Goal: Check status: Check status

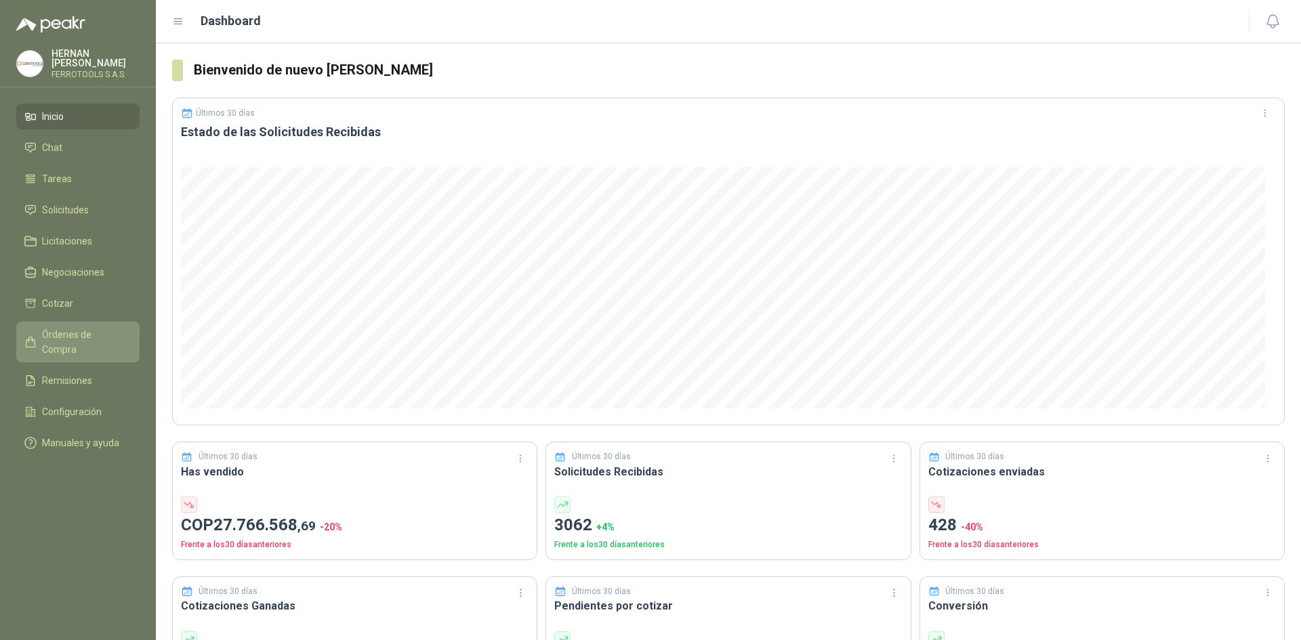
click at [106, 337] on span "Órdenes de Compra" at bounding box center [84, 342] width 85 height 30
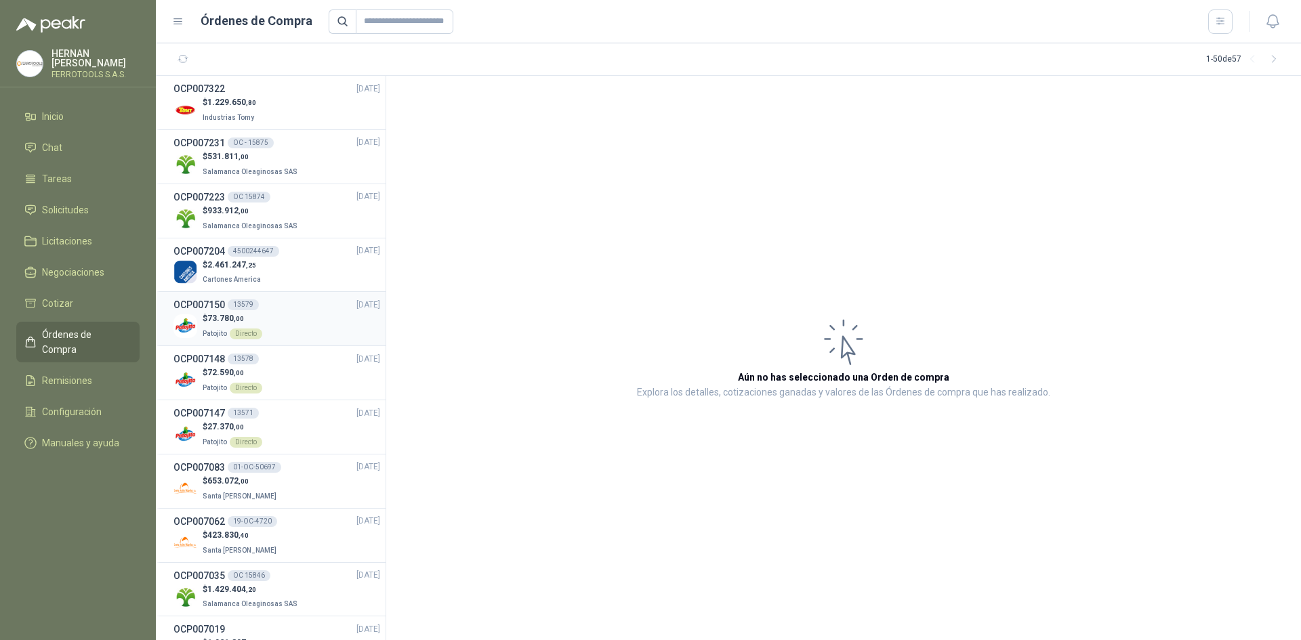
click at [298, 333] on div "$ 73.780 ,00 Patojito Directo" at bounding box center [276, 326] width 207 height 28
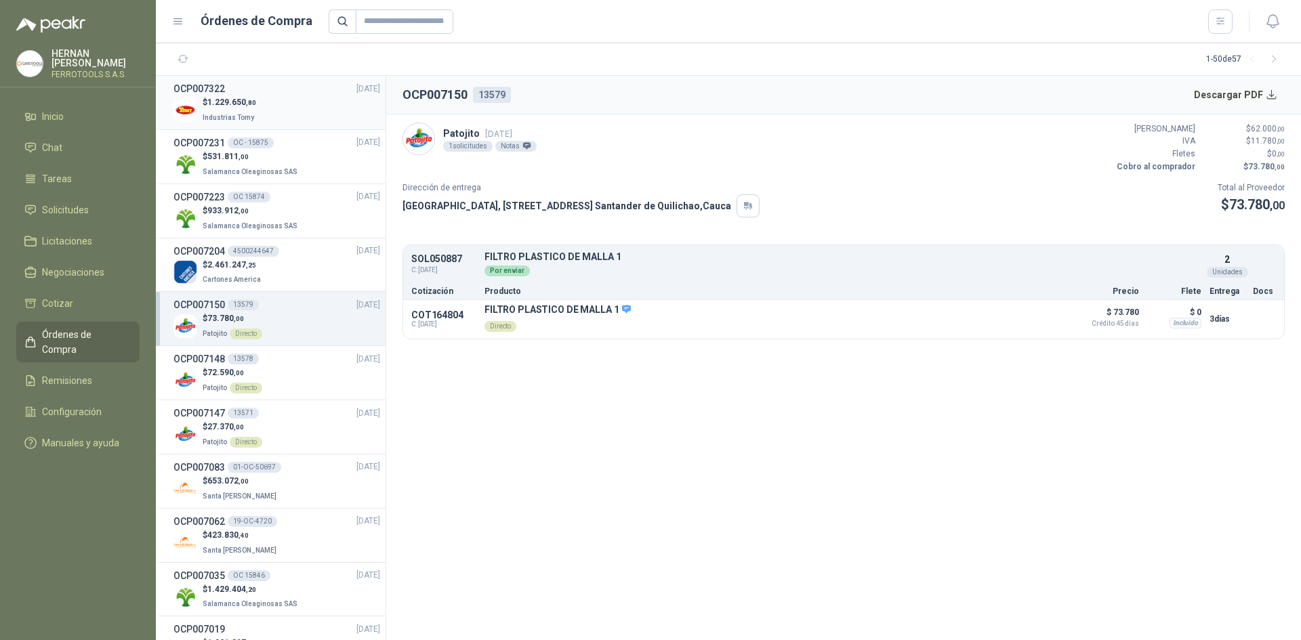
click at [287, 118] on div "$ 1.229.650 ,80 Industrias Tomy" at bounding box center [276, 110] width 207 height 28
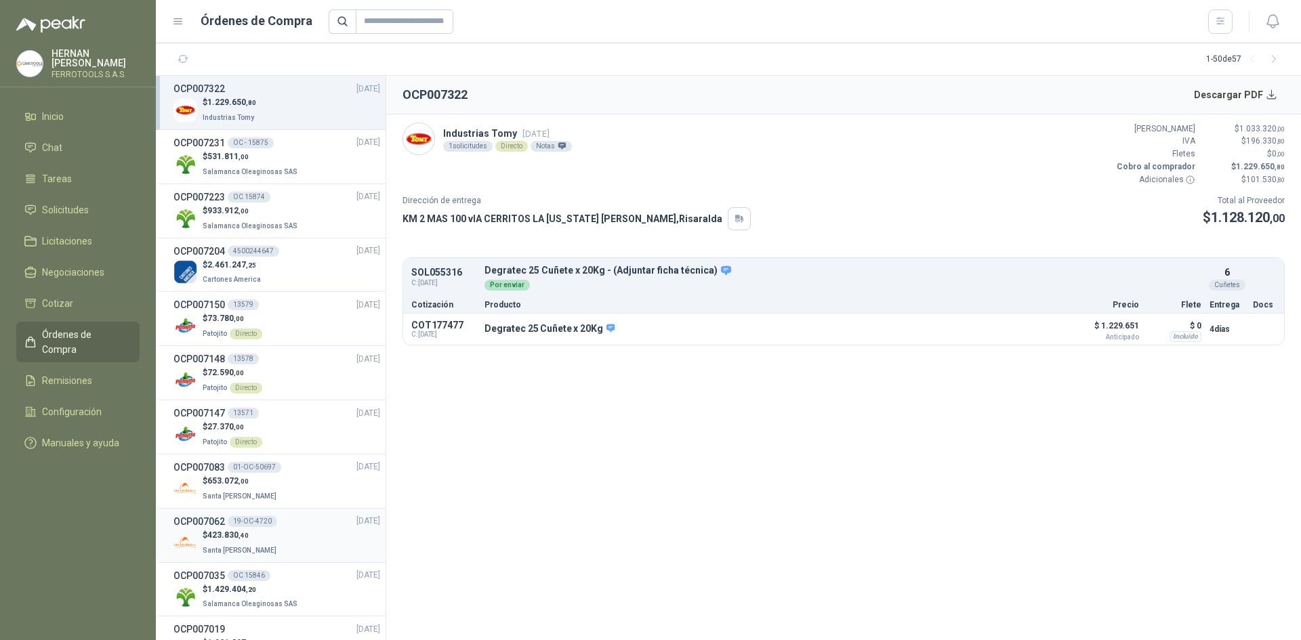
scroll to position [68, 0]
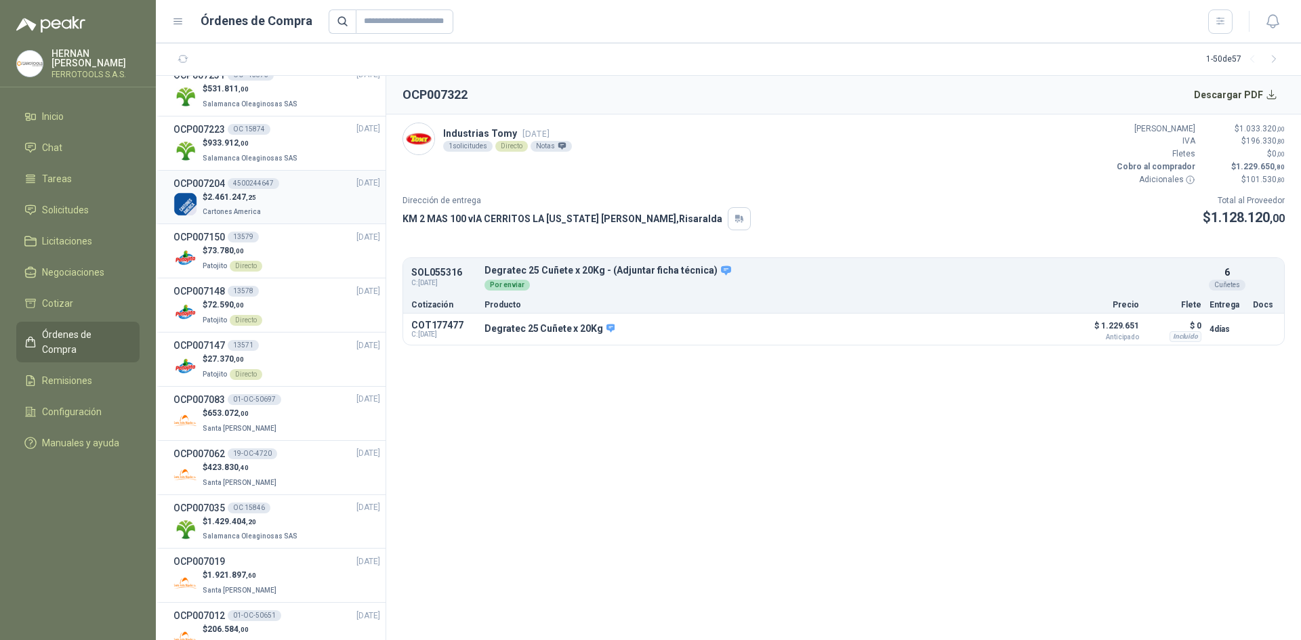
click at [312, 198] on div "$ 2.461.247 ,25 Cartones America" at bounding box center [276, 205] width 207 height 28
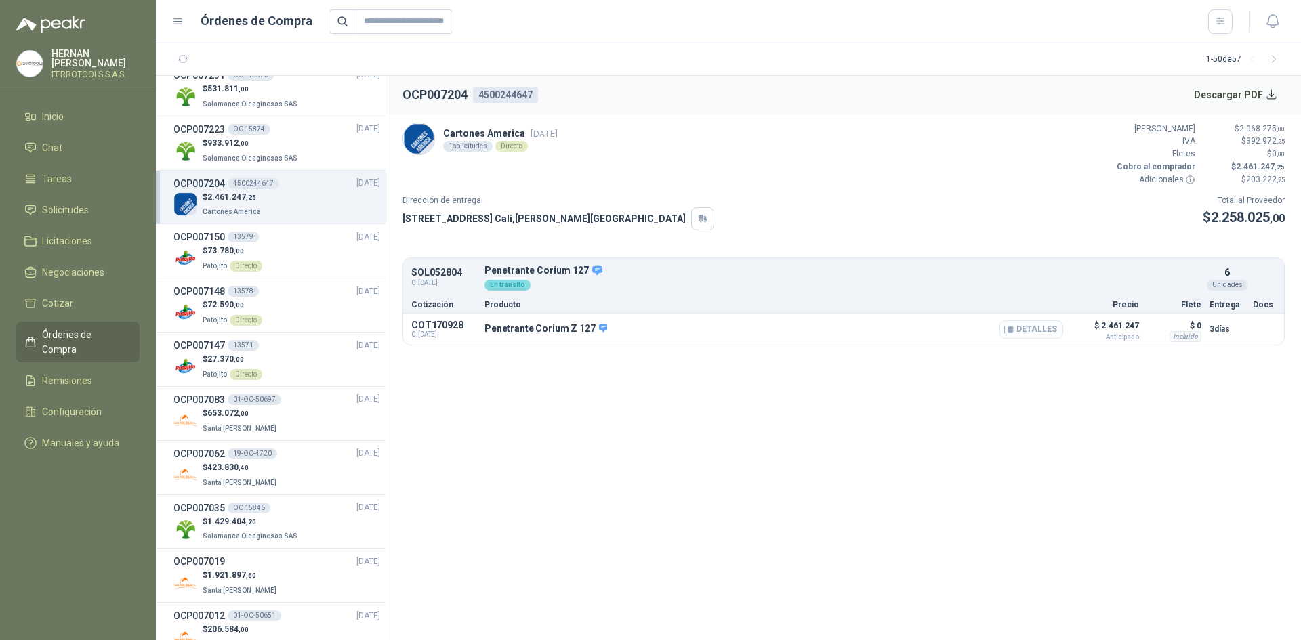
click at [1041, 329] on button "Detalles" at bounding box center [1031, 330] width 64 height 18
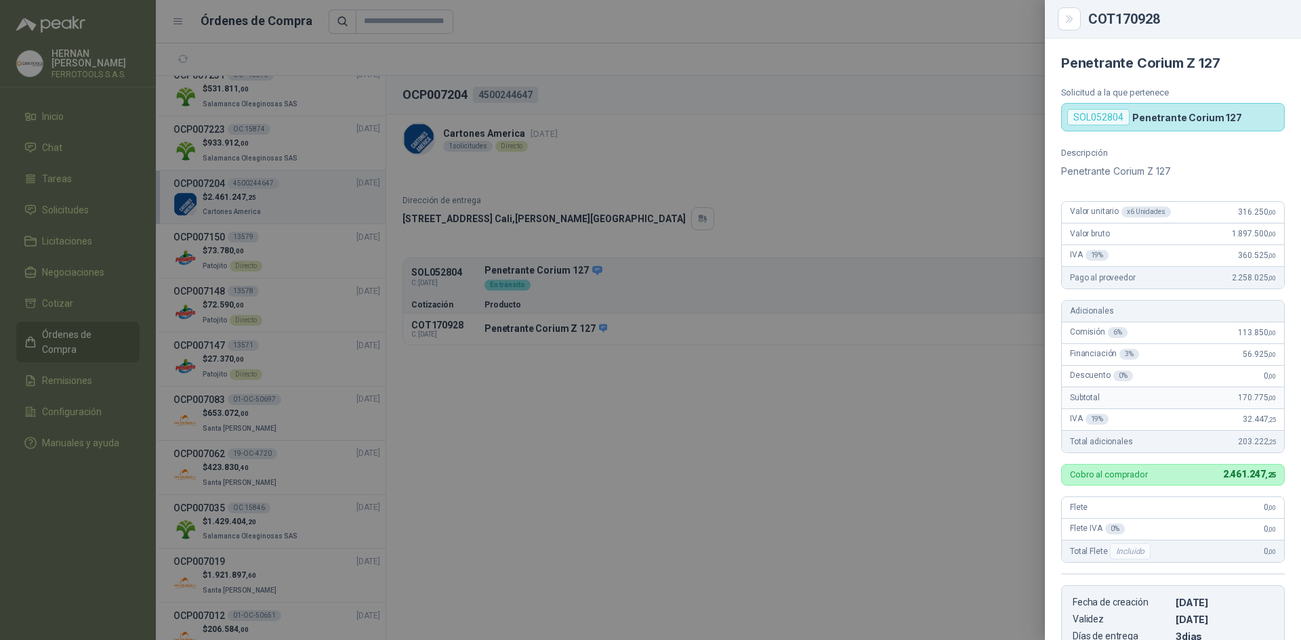
click at [678, 527] on div at bounding box center [650, 320] width 1301 height 640
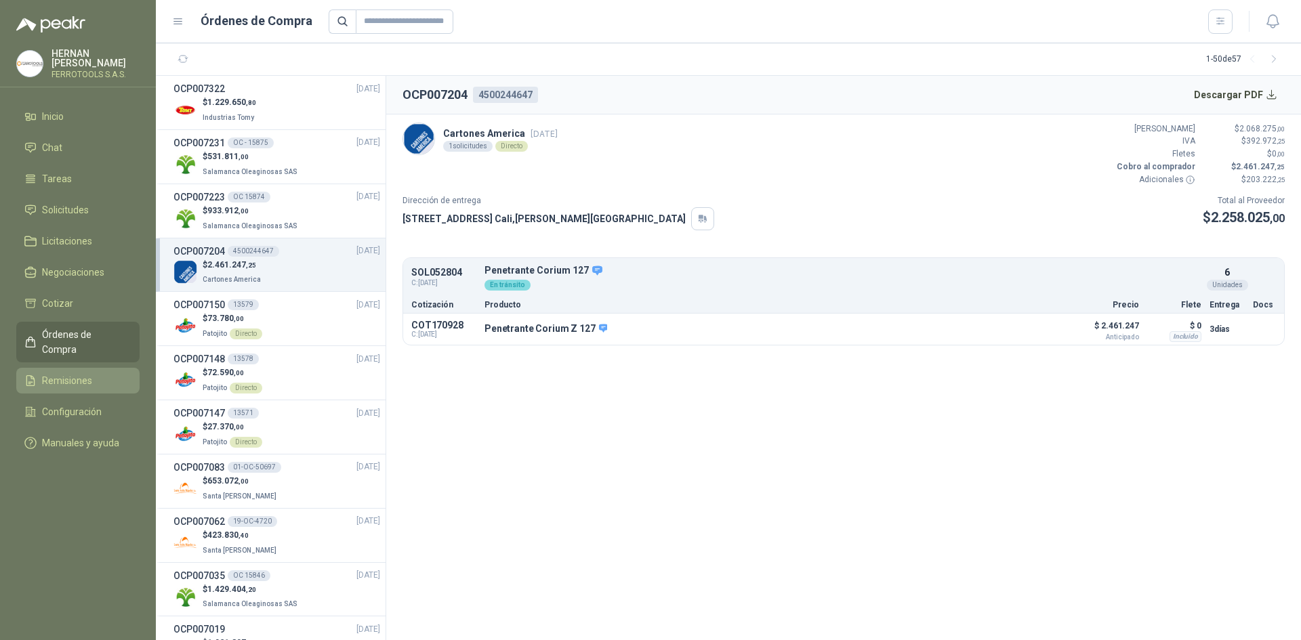
click at [94, 373] on li "Remisiones" at bounding box center [77, 380] width 107 height 15
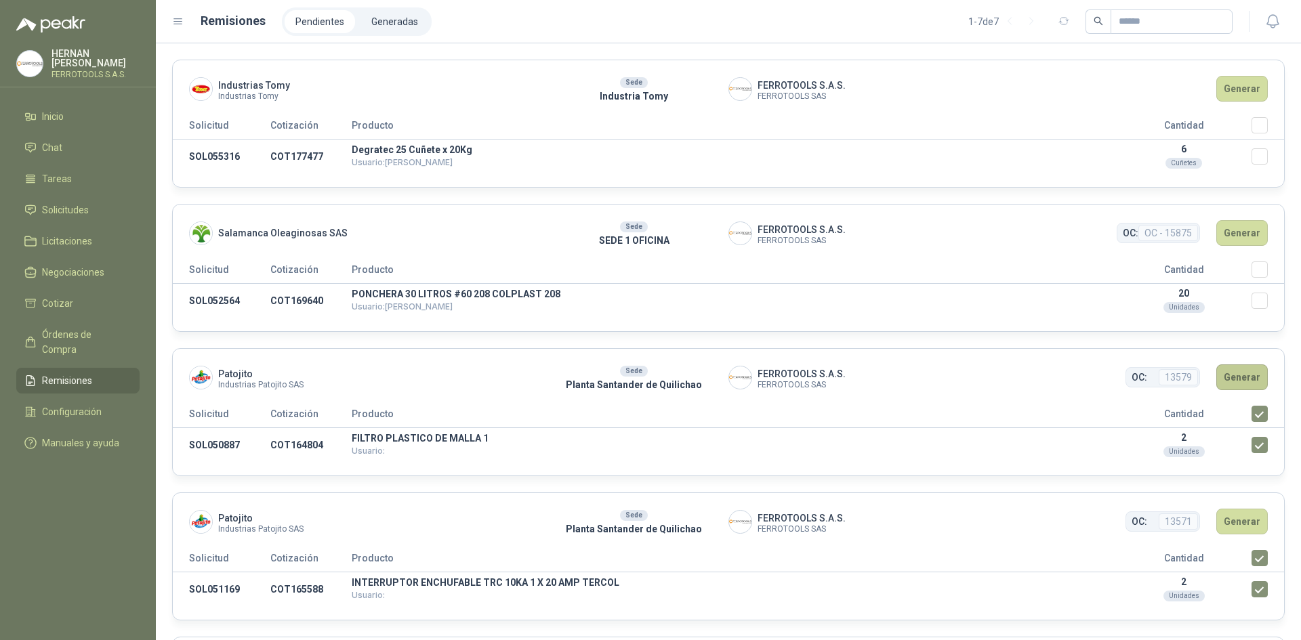
click at [1235, 377] on button "Generar" at bounding box center [1241, 378] width 51 height 26
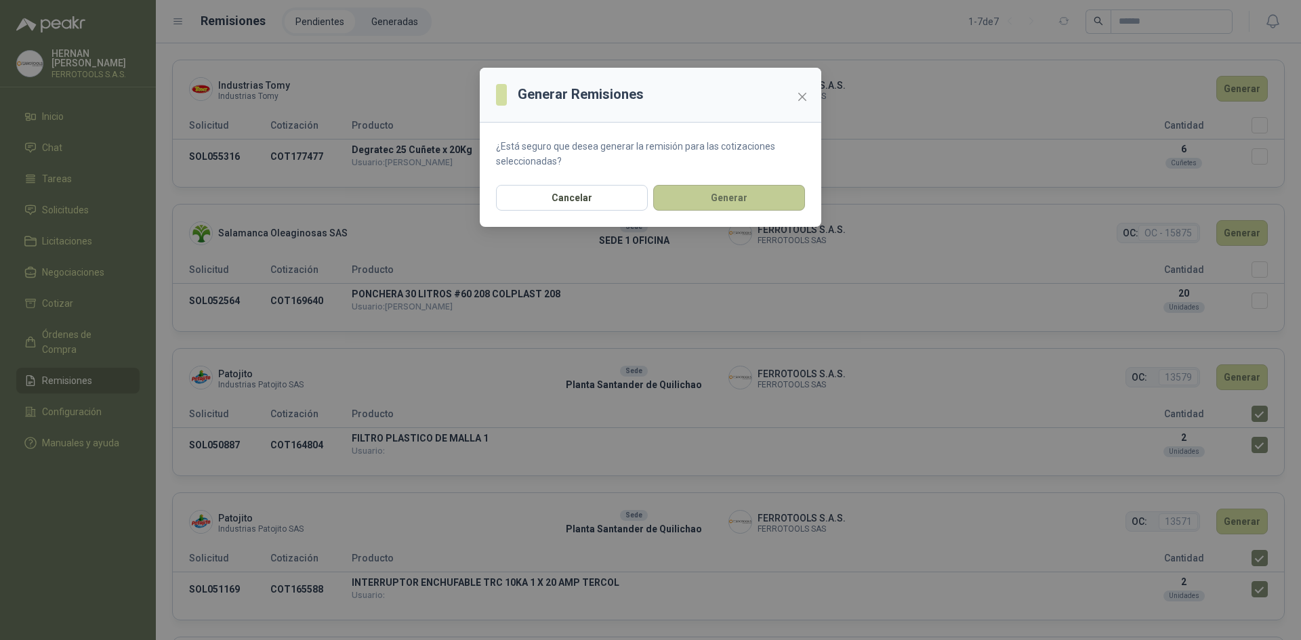
click at [760, 202] on button "Generar" at bounding box center [729, 198] width 152 height 26
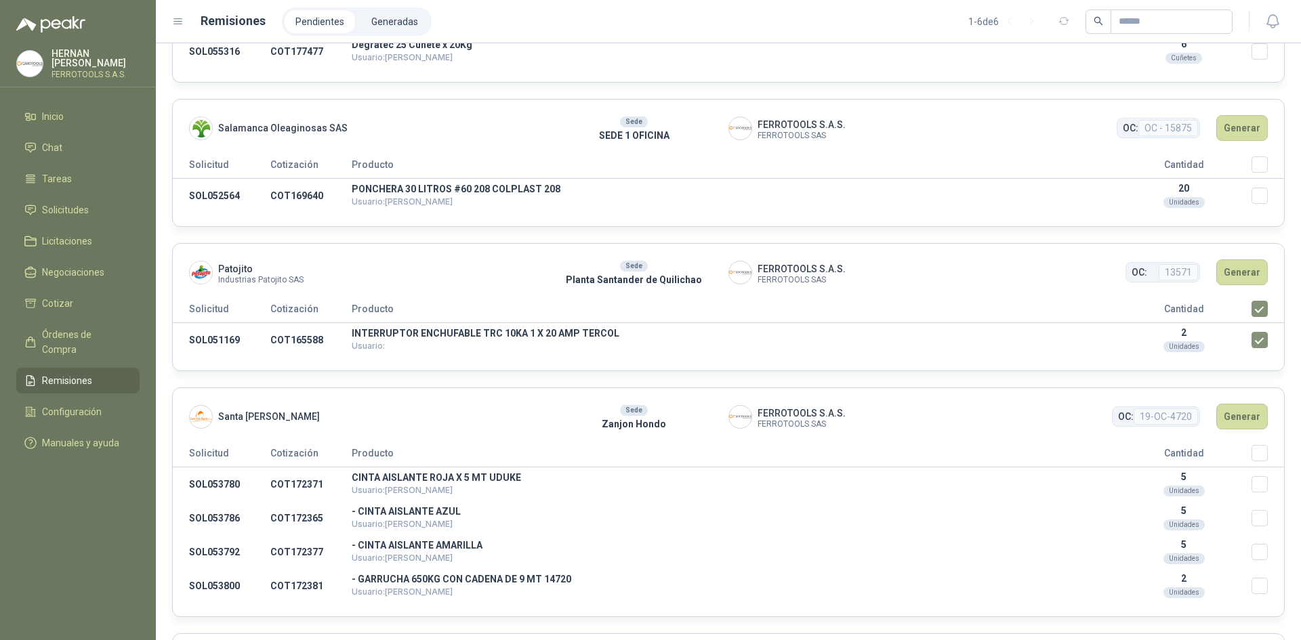
scroll to position [136, 0]
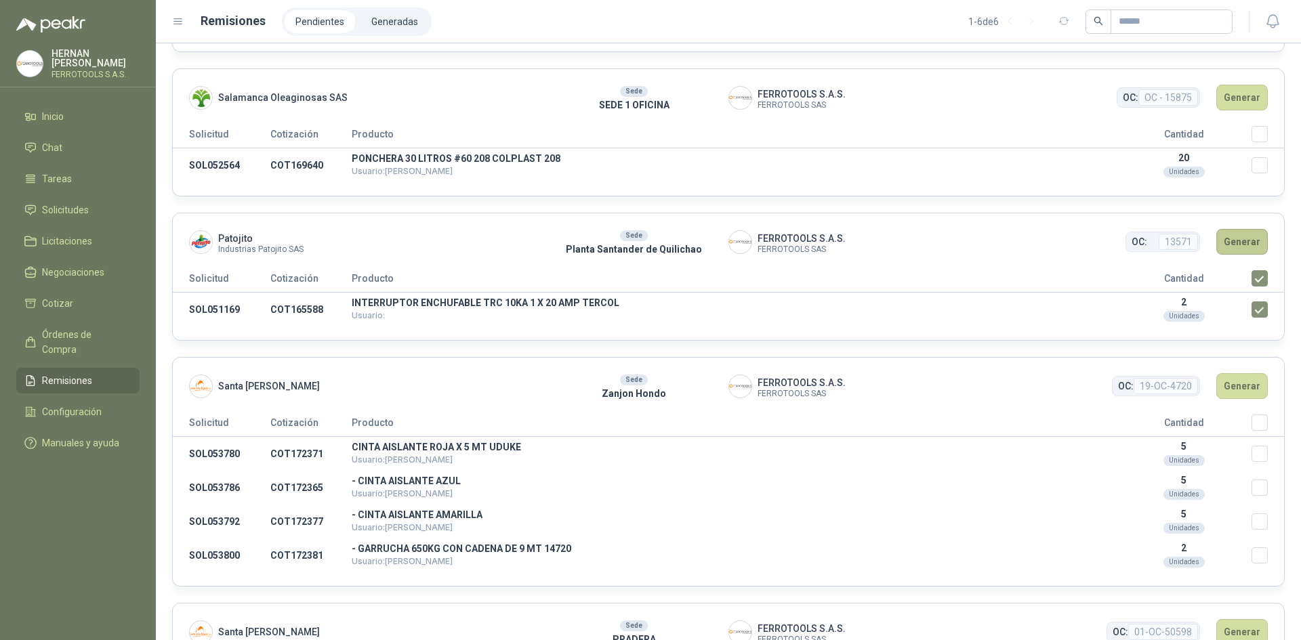
click at [1229, 249] on button "Generar" at bounding box center [1241, 242] width 51 height 26
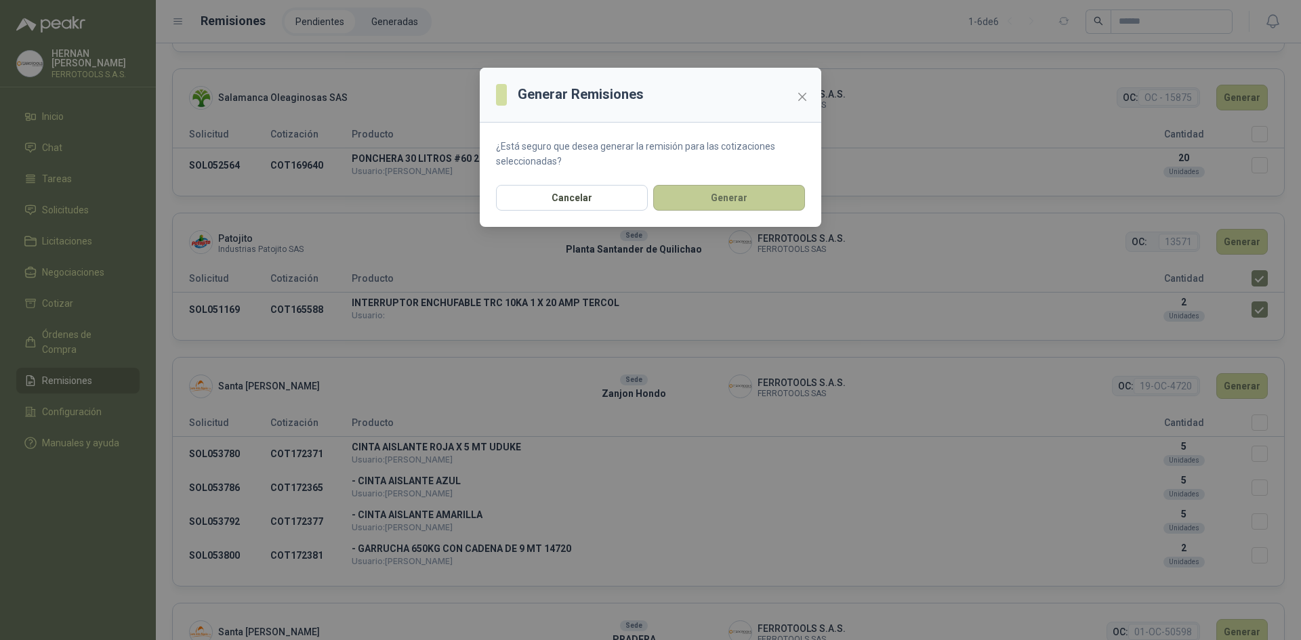
click at [684, 196] on button "Generar" at bounding box center [729, 198] width 152 height 26
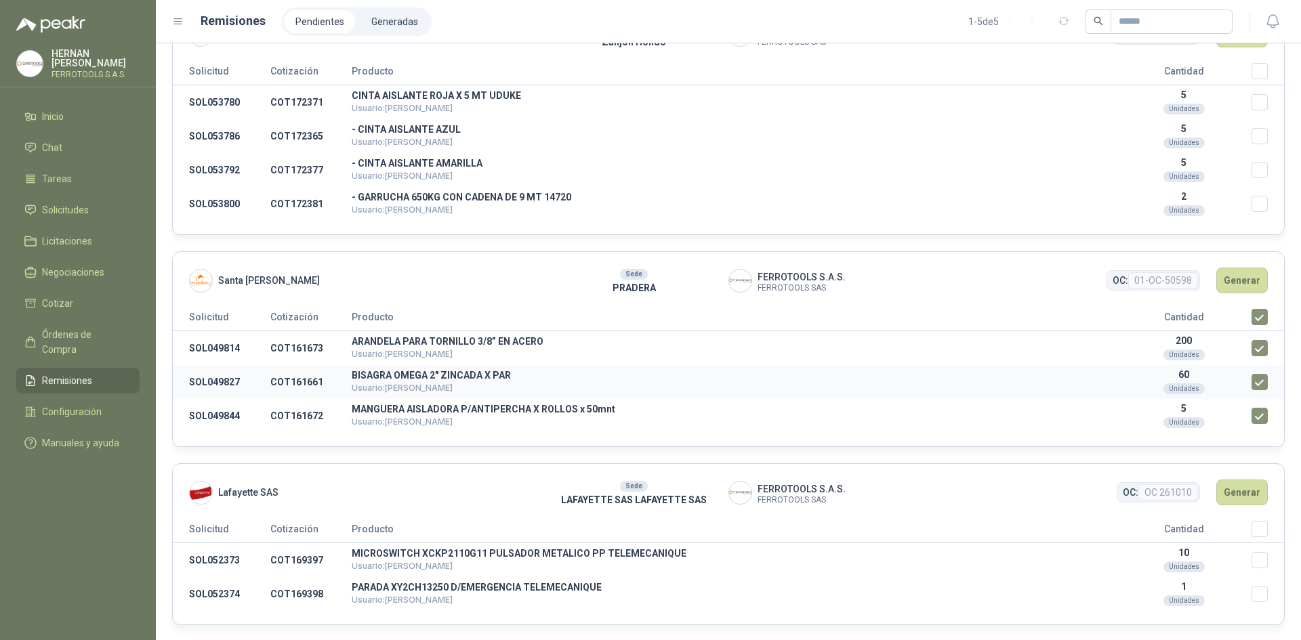
scroll to position [344, 0]
click at [1224, 286] on button "Generar" at bounding box center [1241, 279] width 51 height 26
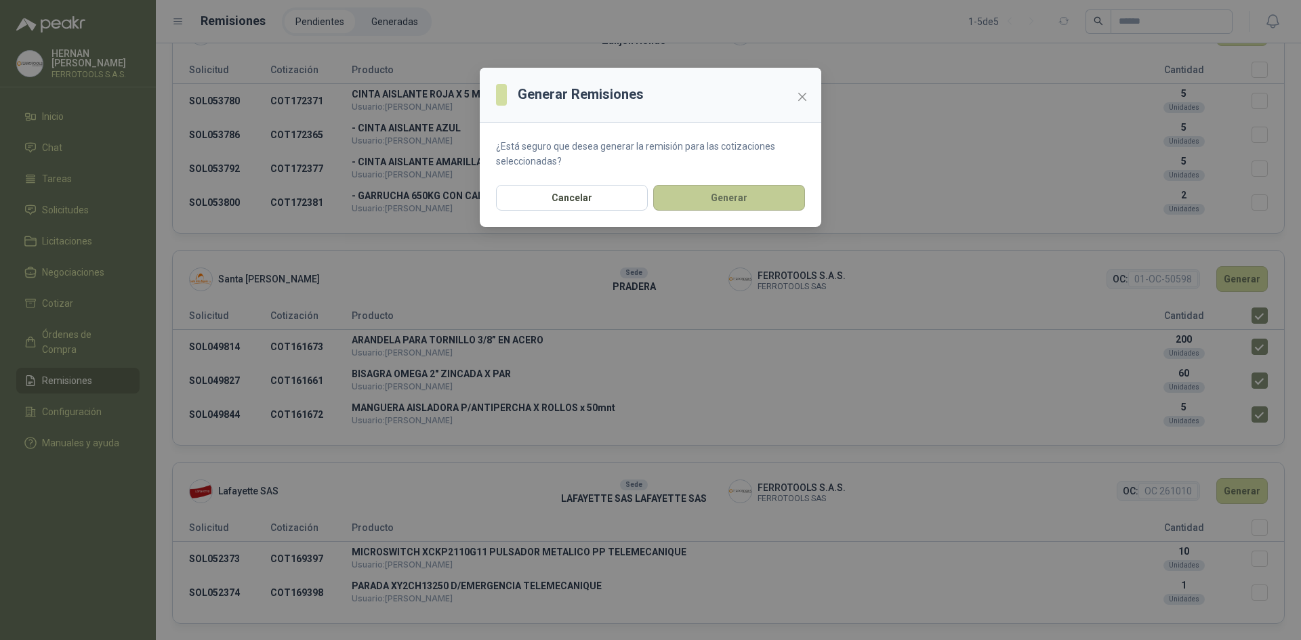
click at [697, 192] on button "Generar" at bounding box center [729, 198] width 152 height 26
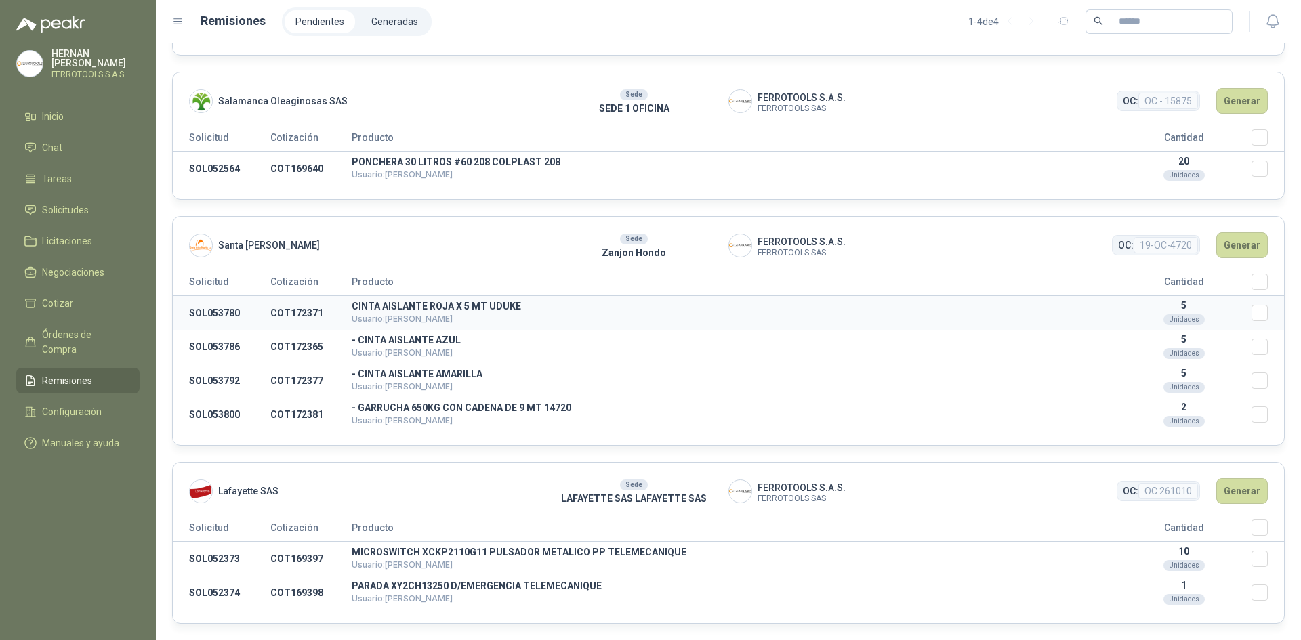
scroll to position [0, 0]
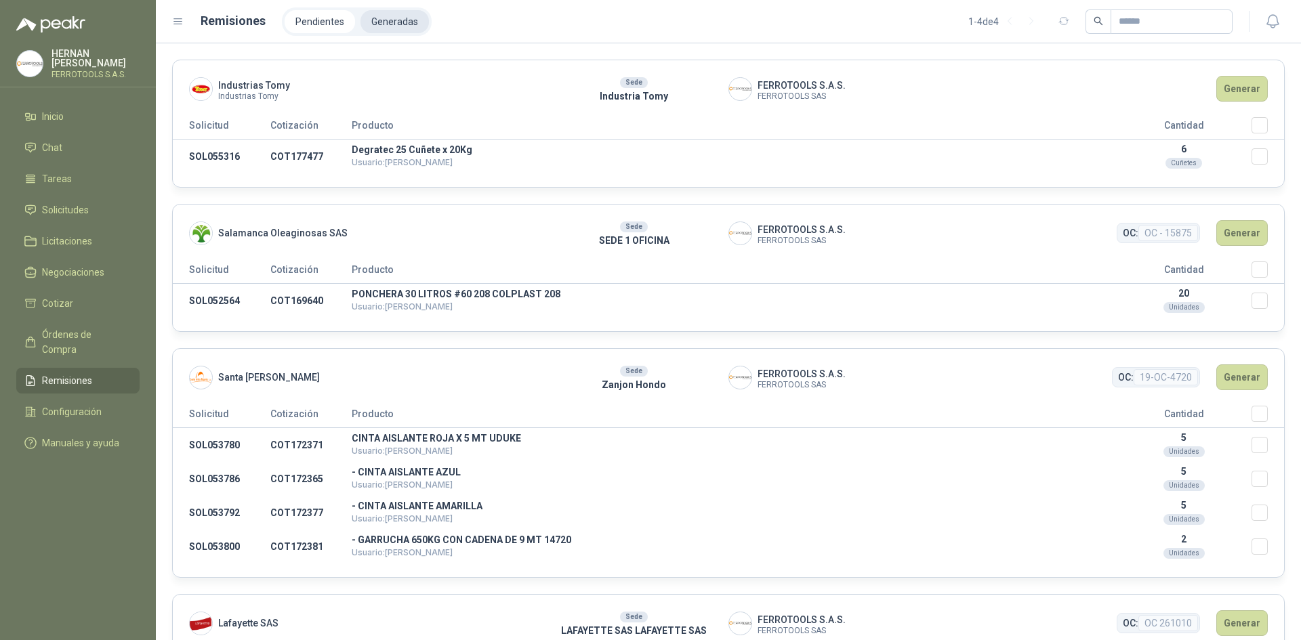
click at [391, 28] on li "Generadas" at bounding box center [394, 21] width 68 height 23
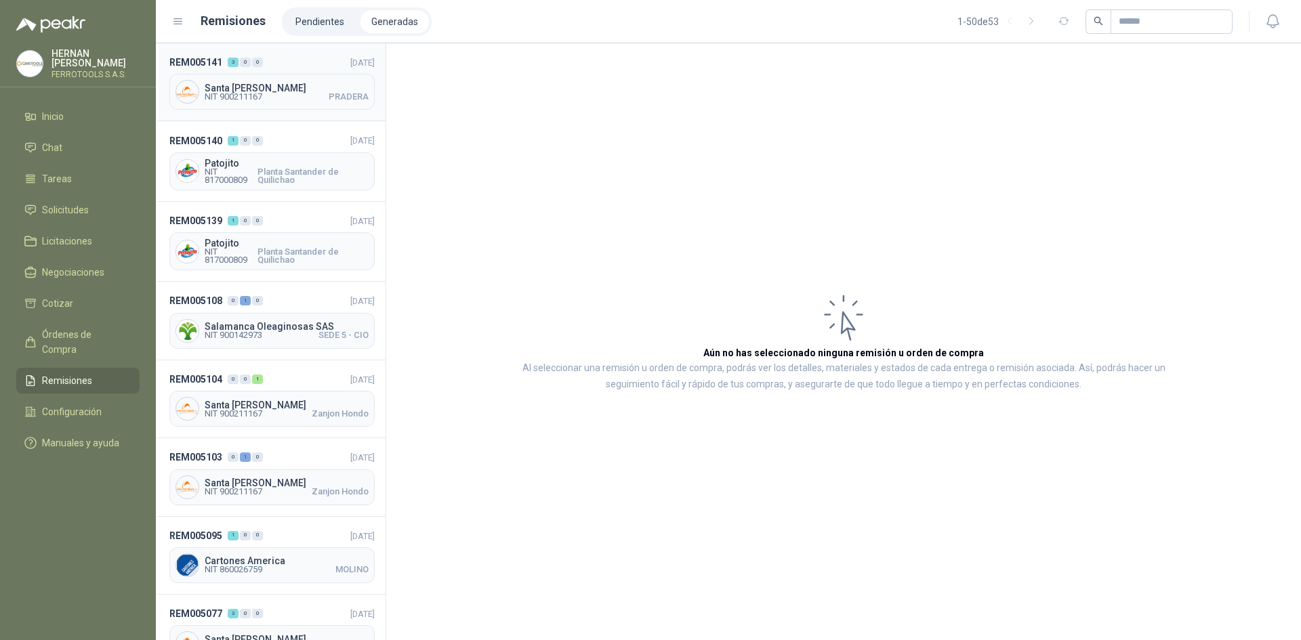
click at [302, 62] on header "REM005141 3 0 0 [DATE]" at bounding box center [271, 62] width 205 height 15
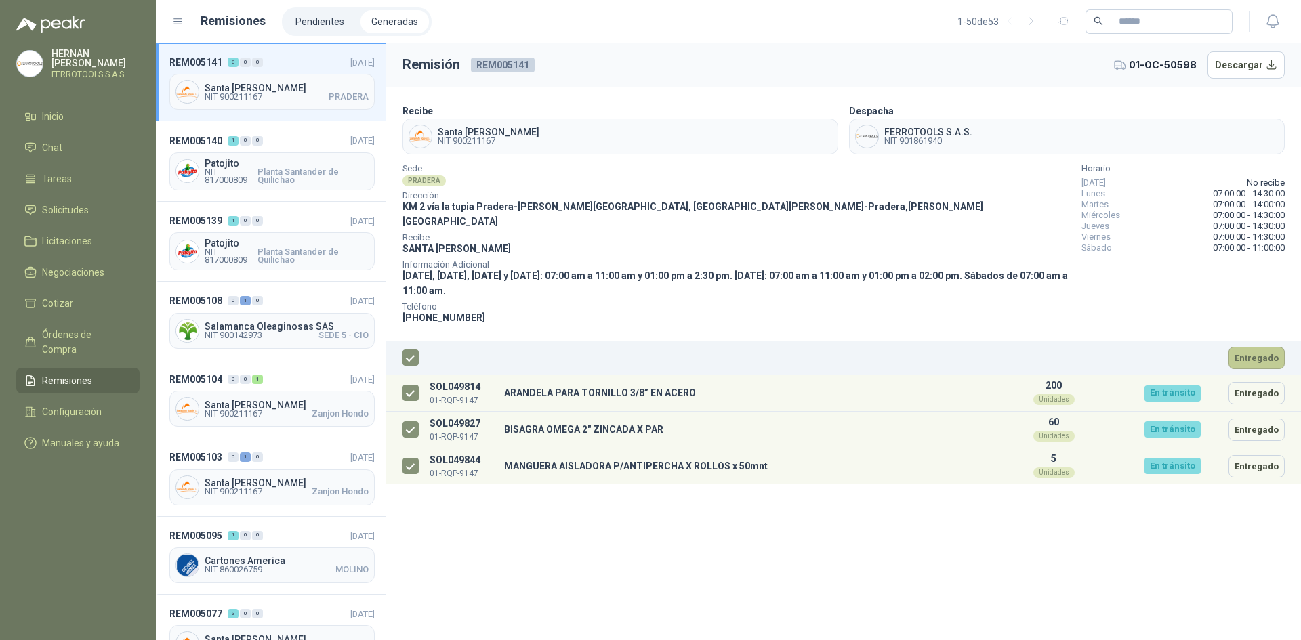
click at [1242, 350] on button "Entregado" at bounding box center [1257, 358] width 56 height 22
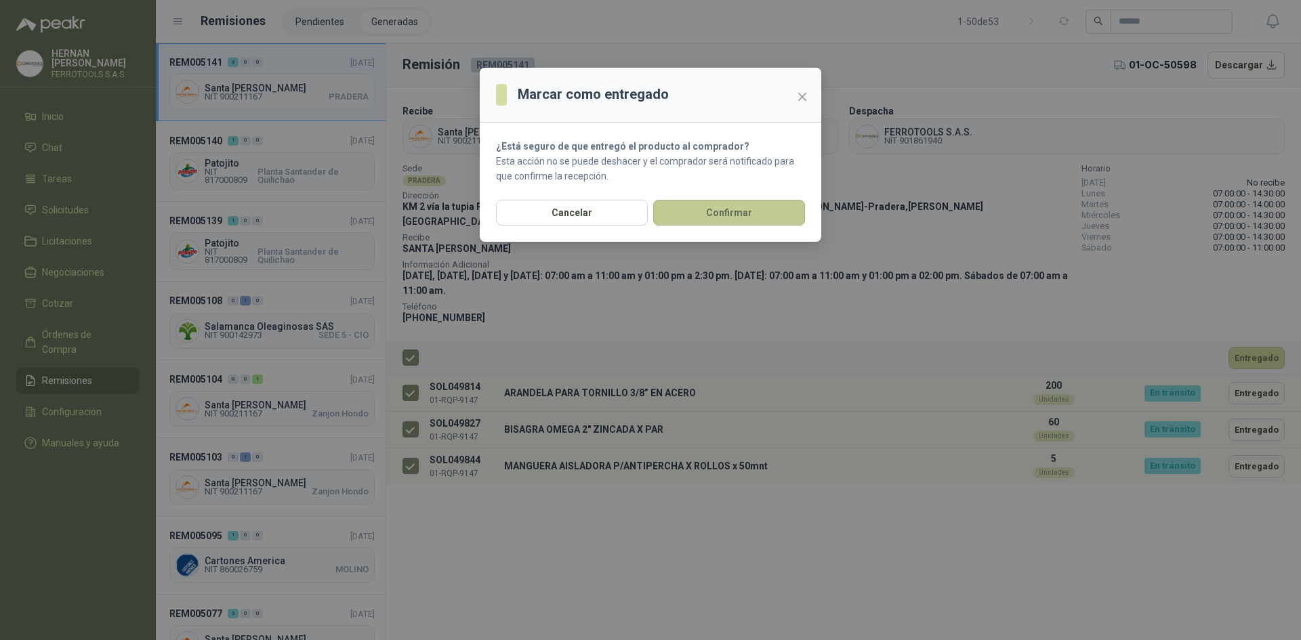
click at [720, 209] on button "Confirmar" at bounding box center [729, 213] width 152 height 26
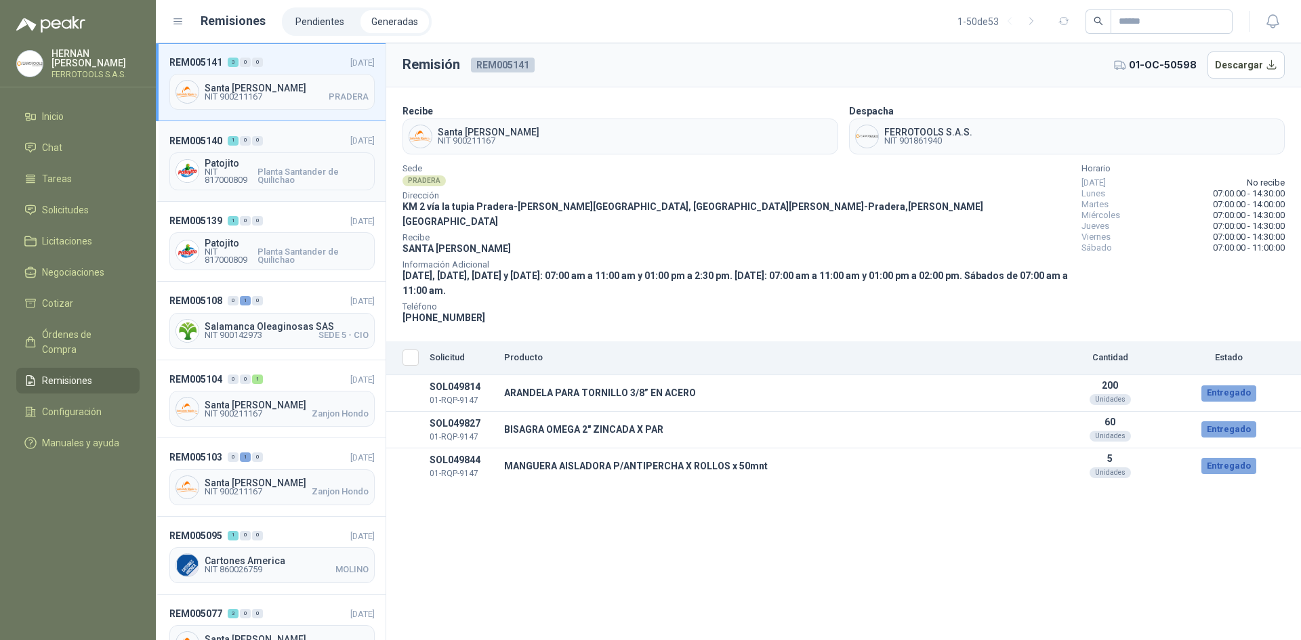
click at [300, 133] on header "REM005140 1 0 0 [DATE]" at bounding box center [271, 140] width 205 height 15
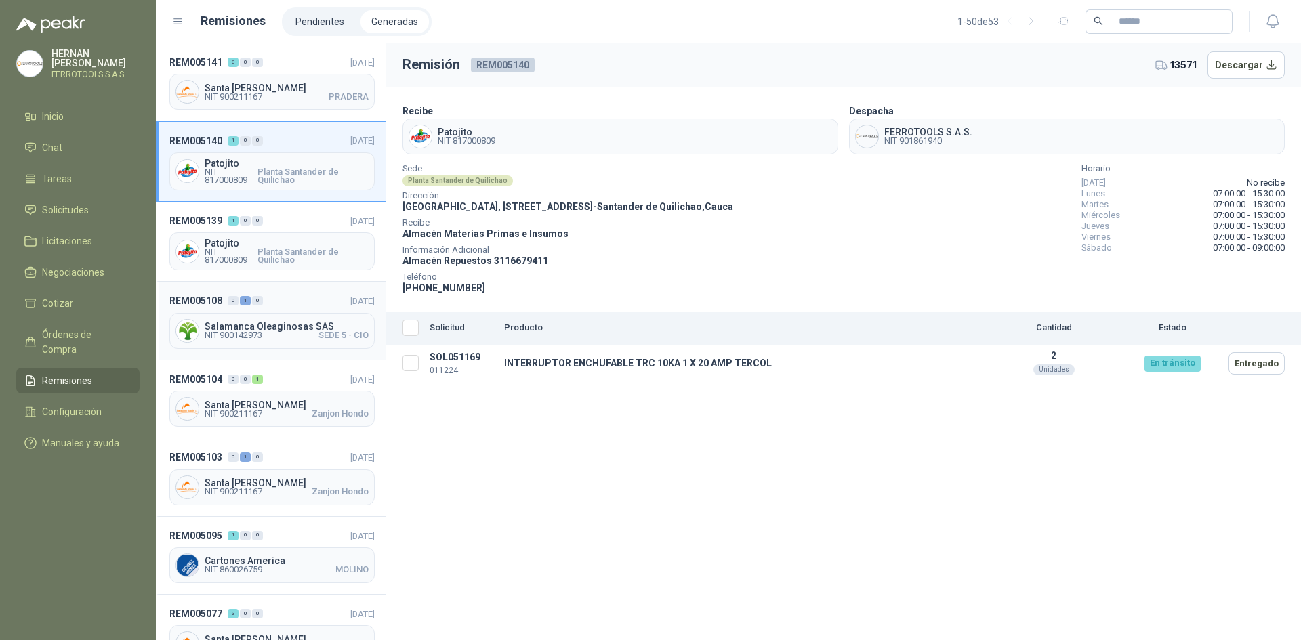
click at [283, 298] on header "REM005108 0 1 0 [DATE]" at bounding box center [271, 300] width 205 height 15
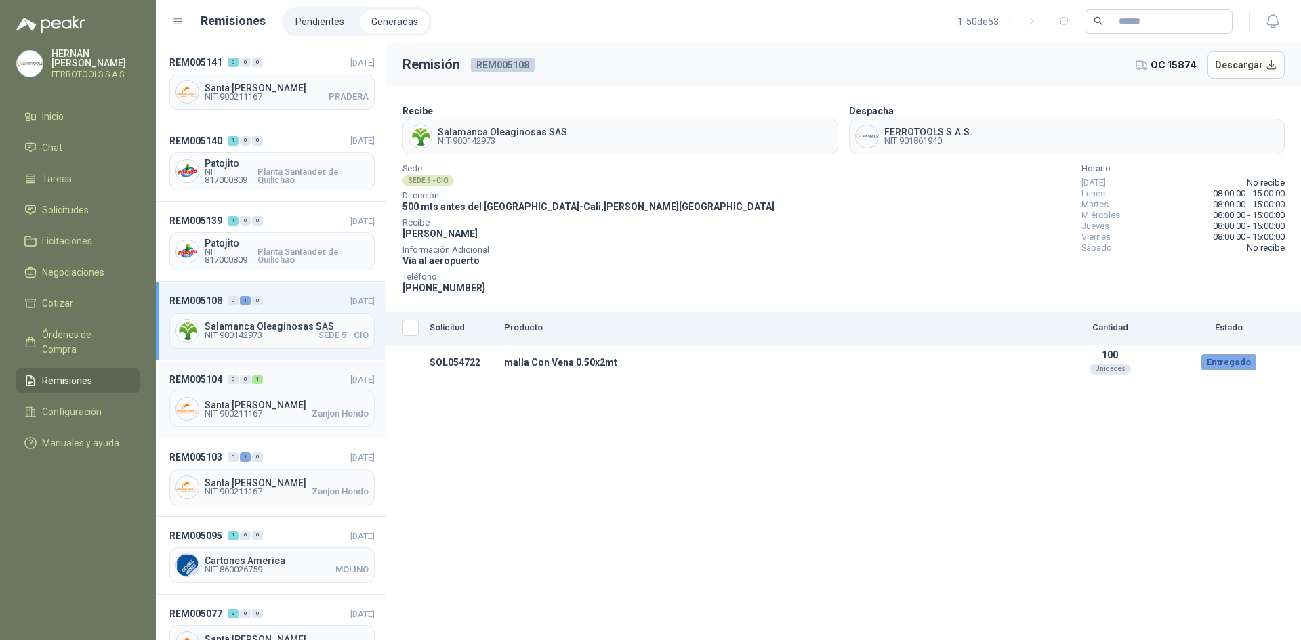
click at [280, 373] on header "REM005104 0 0 1 [DATE]" at bounding box center [271, 379] width 205 height 15
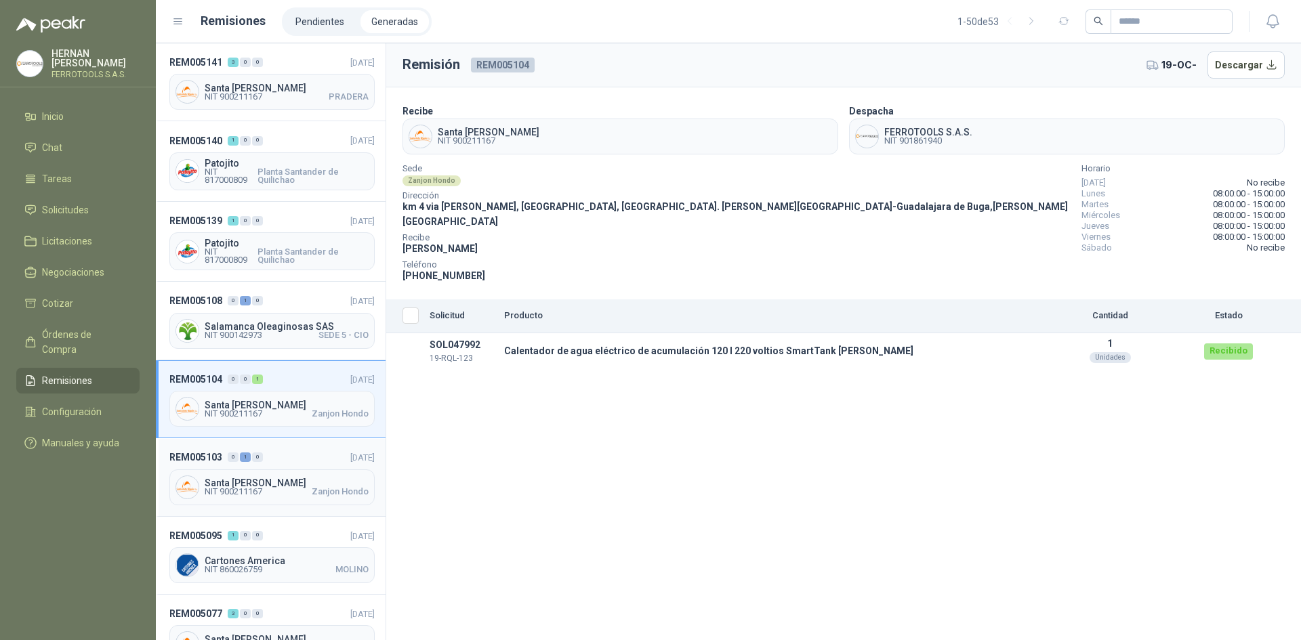
click at [302, 447] on div "REM005103 0 1 0 [DATE] [GEOGRAPHIC_DATA][PERSON_NAME] NIT 900211167 Zanjon Hondo" at bounding box center [271, 477] width 230 height 78
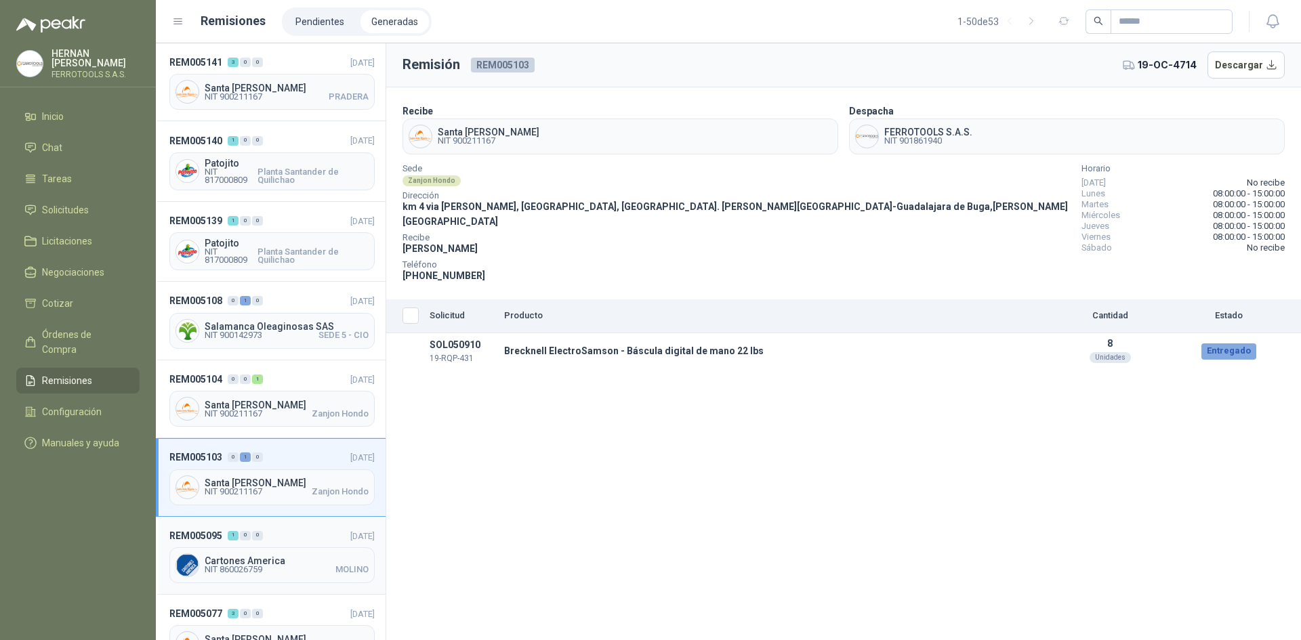
click at [303, 526] on div "REM005095 1 0 0 [DATE] Cartones America NIT 860026759 MOLINO" at bounding box center [271, 556] width 230 height 78
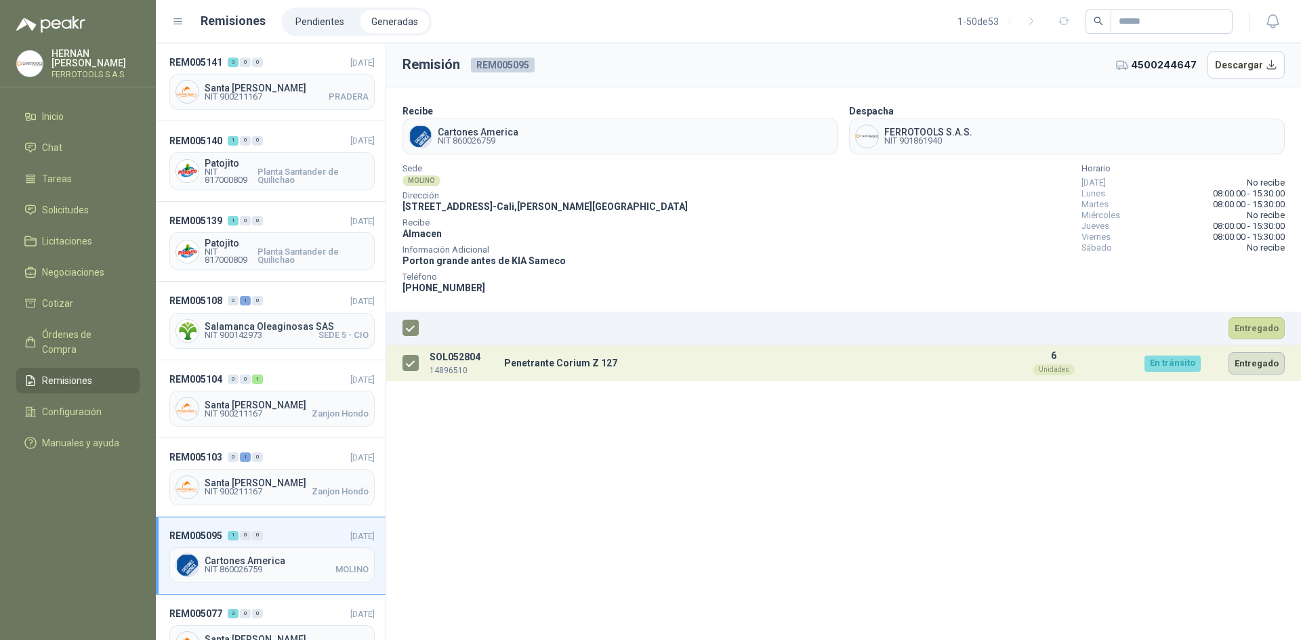
click at [1254, 367] on button "Entregado" at bounding box center [1257, 363] width 56 height 22
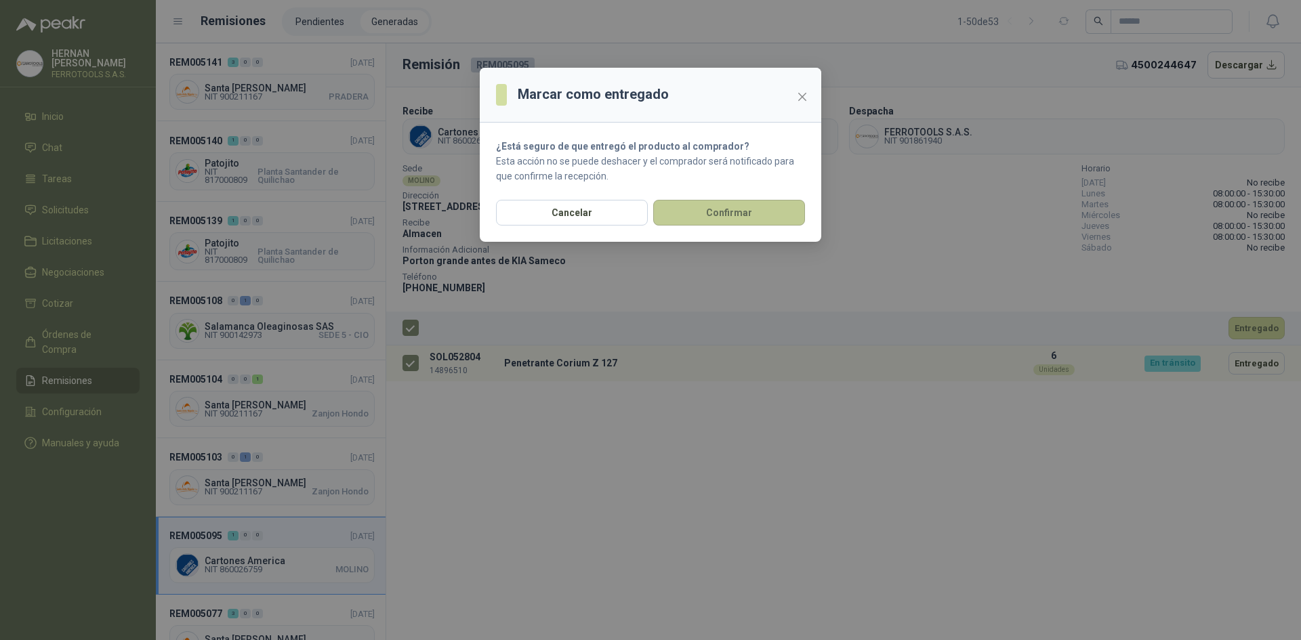
click at [697, 218] on button "Confirmar" at bounding box center [729, 213] width 152 height 26
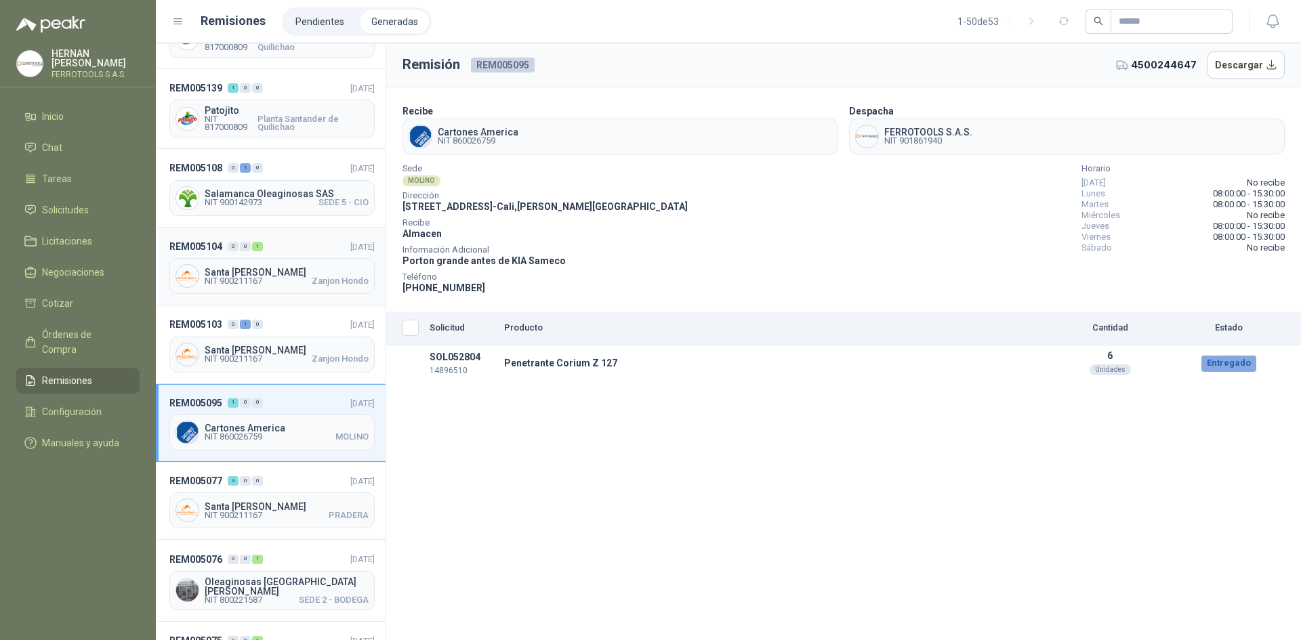
scroll to position [136, 0]
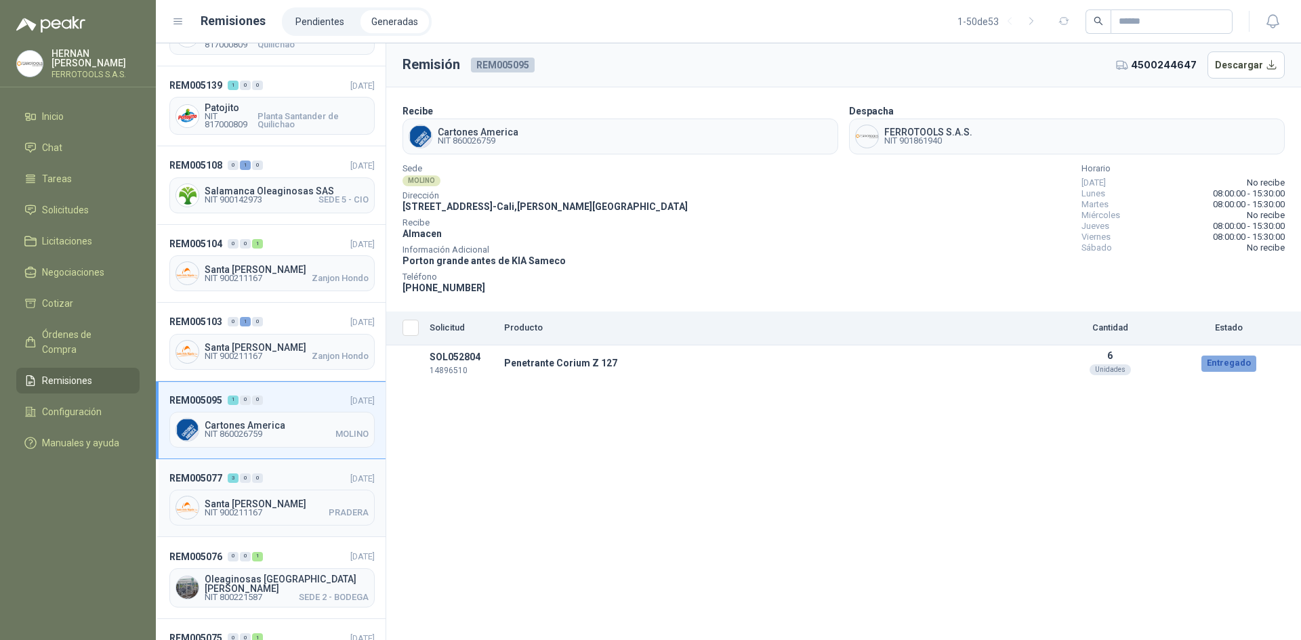
click at [292, 466] on div "REM005077 3 0 0 [DATE] [GEOGRAPHIC_DATA][PERSON_NAME] NIT 900211167 PRADERA" at bounding box center [271, 498] width 230 height 78
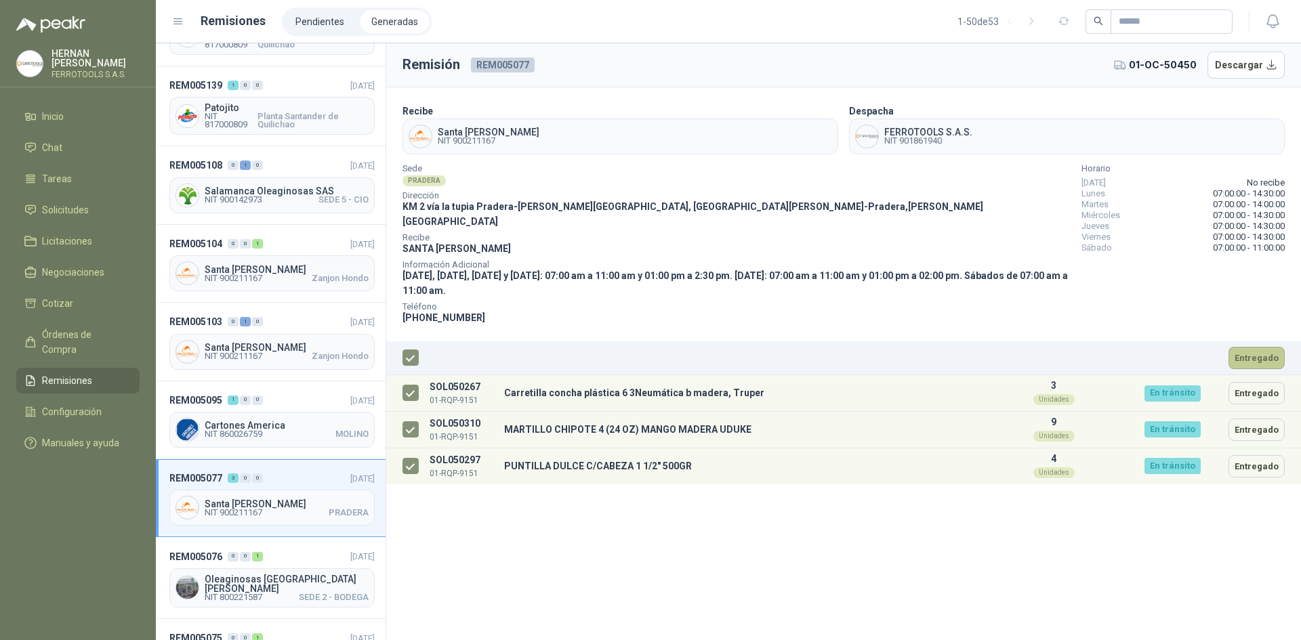
click at [1270, 347] on button "Entregado" at bounding box center [1257, 358] width 56 height 22
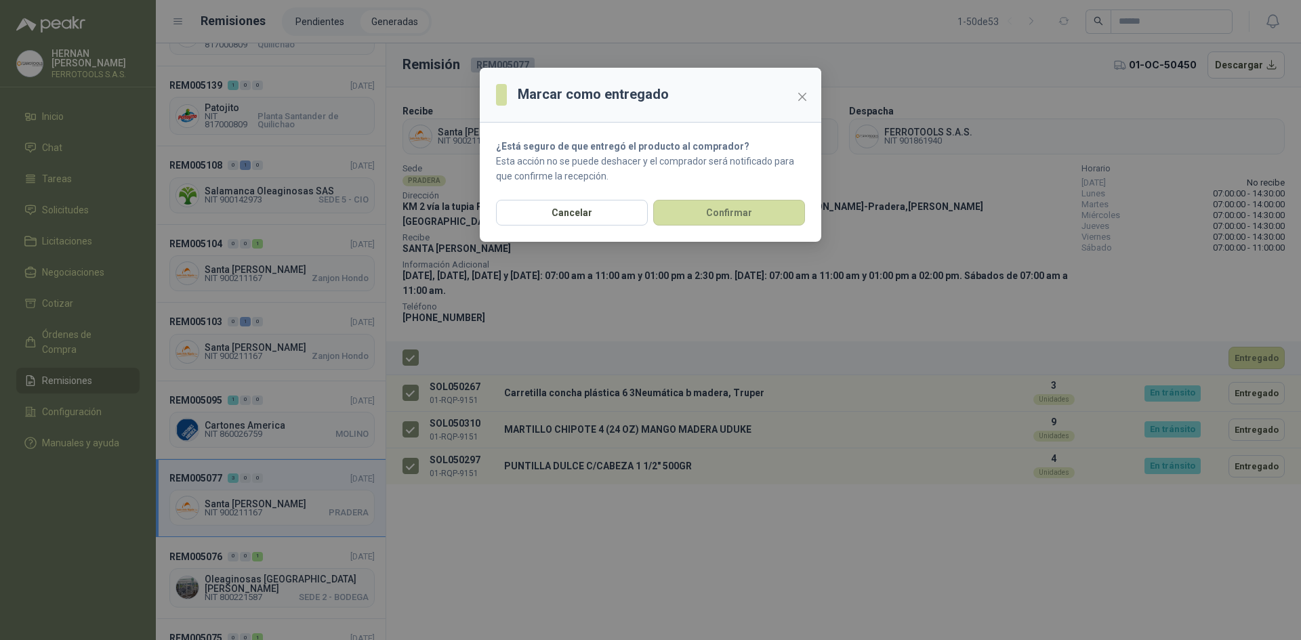
click at [762, 228] on div "Cancelar Confirmar" at bounding box center [651, 221] width 342 height 42
click at [759, 220] on button "Confirmar" at bounding box center [729, 213] width 152 height 26
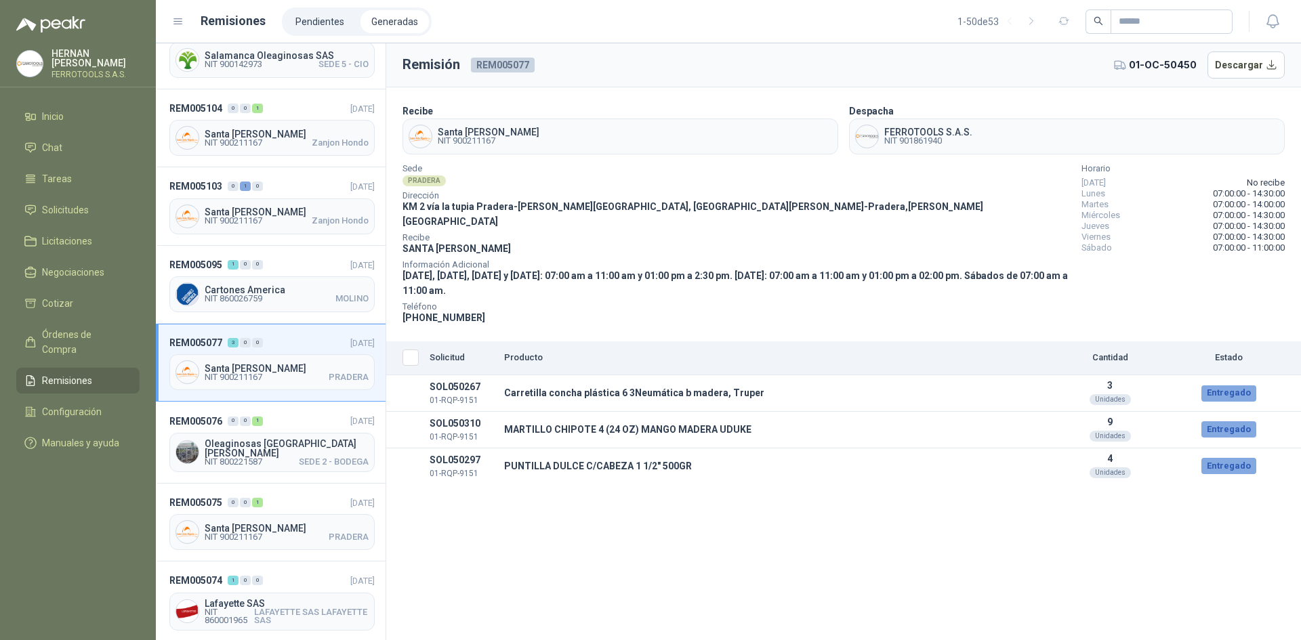
scroll to position [339, 0]
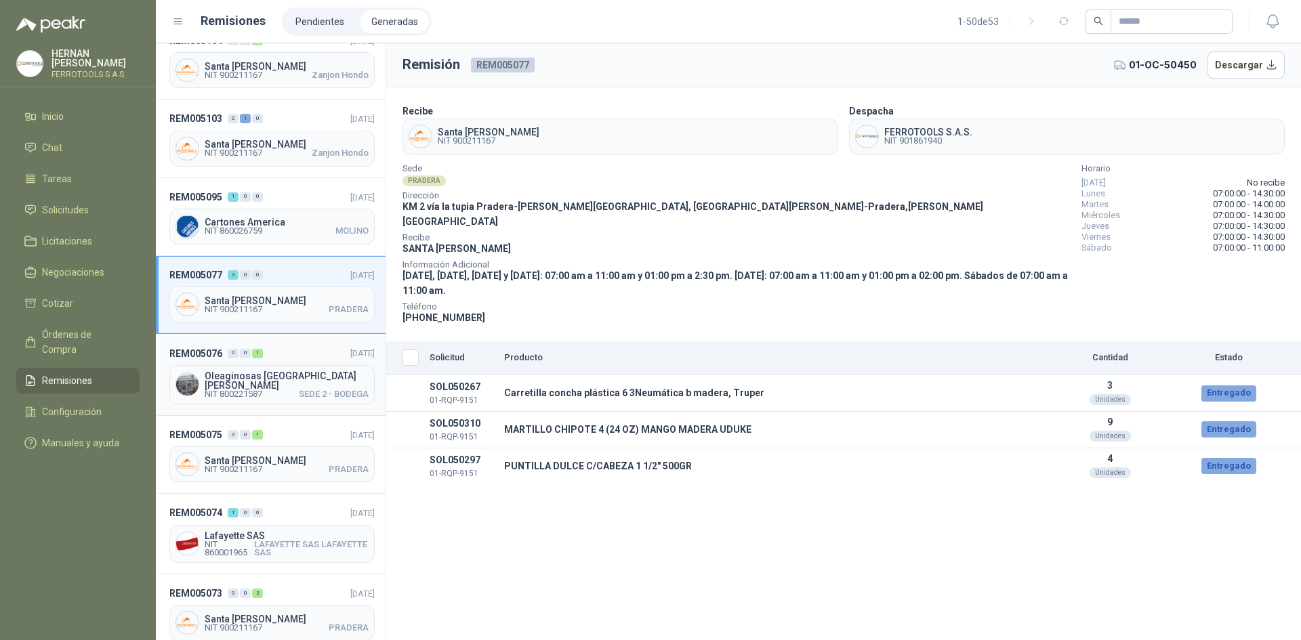
click at [295, 346] on header "REM005076 0 0 1 [DATE]" at bounding box center [271, 353] width 205 height 15
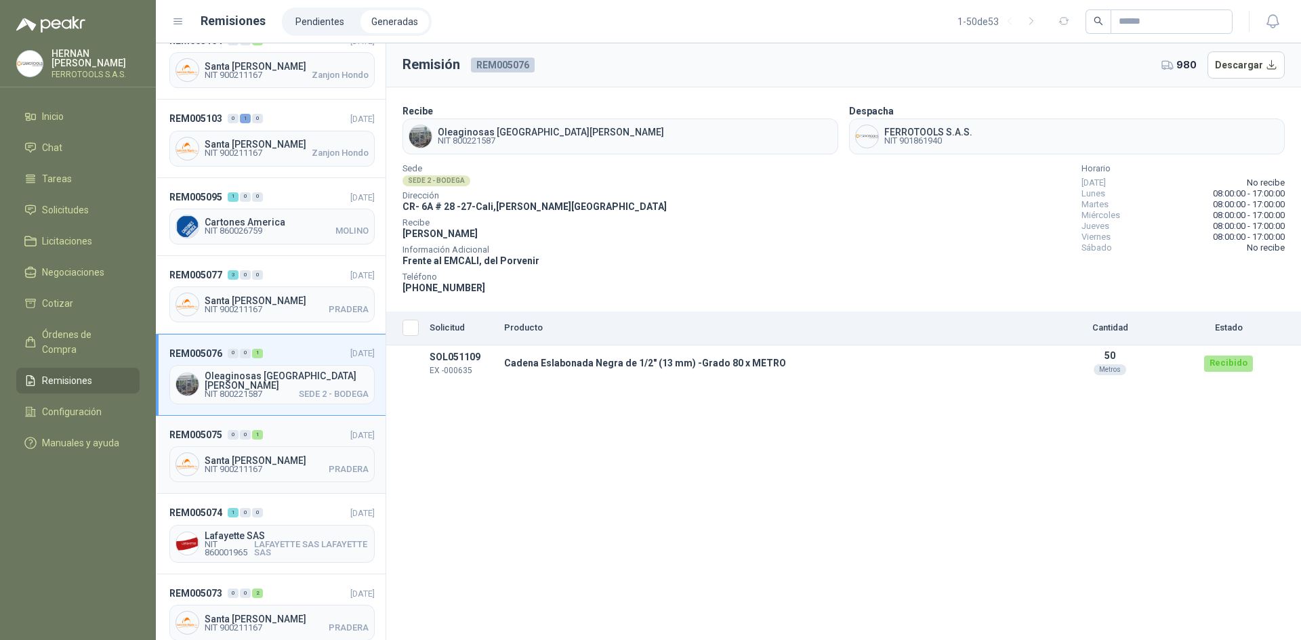
click at [300, 429] on header "REM005075 0 0 1 [DATE]" at bounding box center [271, 435] width 205 height 15
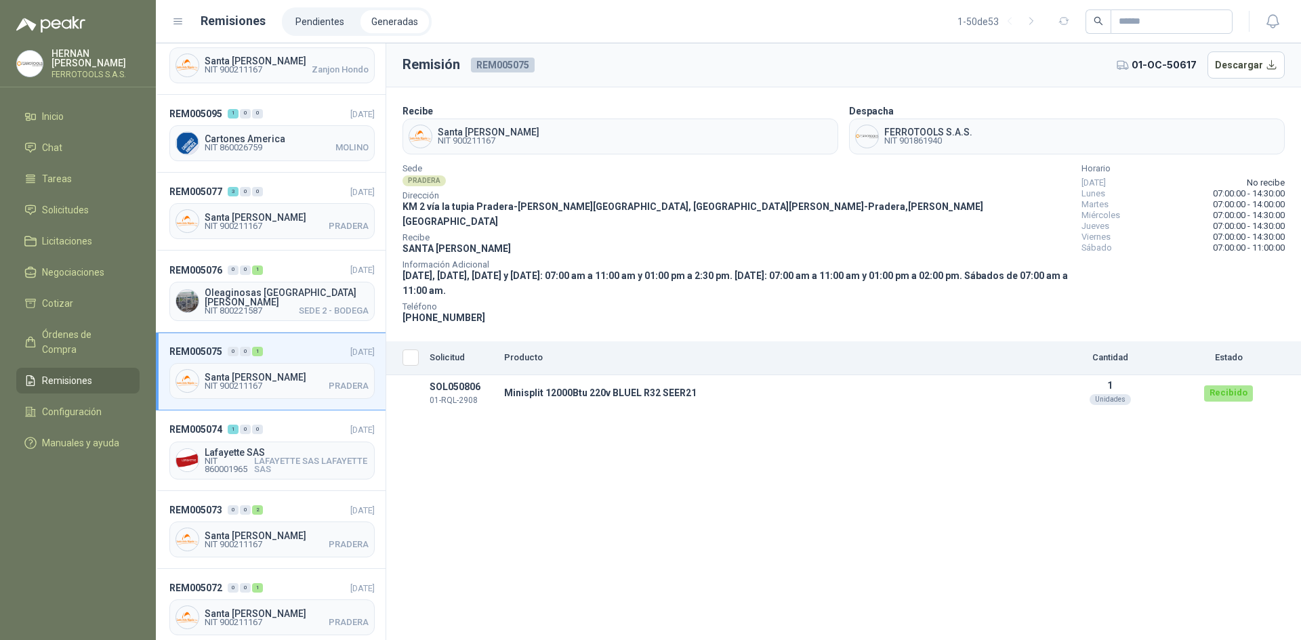
scroll to position [474, 0]
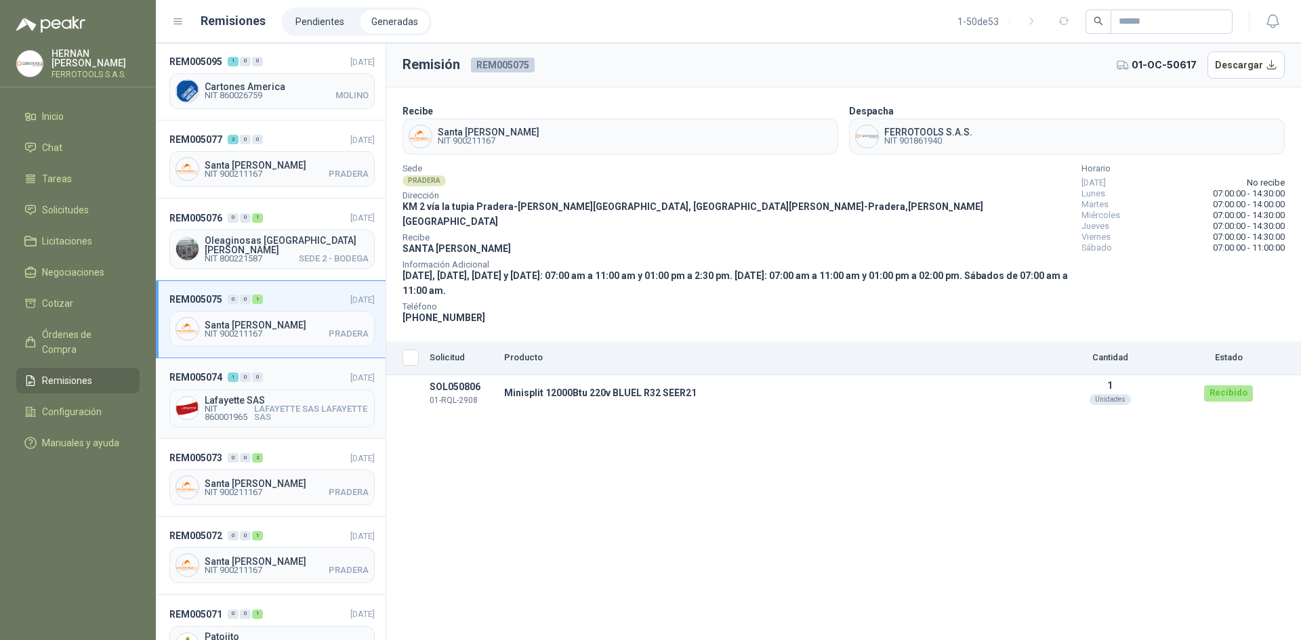
click at [304, 361] on div "REM005074 1 0 0 [DATE] [GEOGRAPHIC_DATA] SAS NIT 860001965 LAFAYETTE SAS LAFAYE…" at bounding box center [271, 398] width 230 height 80
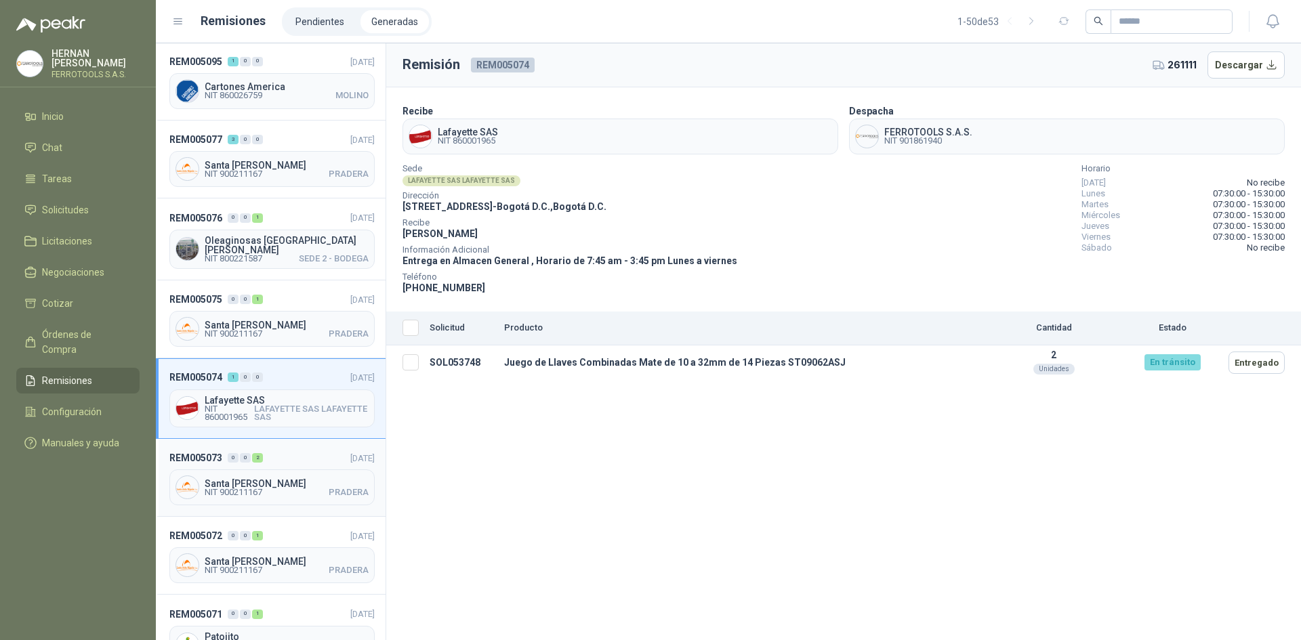
click at [293, 451] on header "REM005073 0 0 2 [DATE]" at bounding box center [271, 458] width 205 height 15
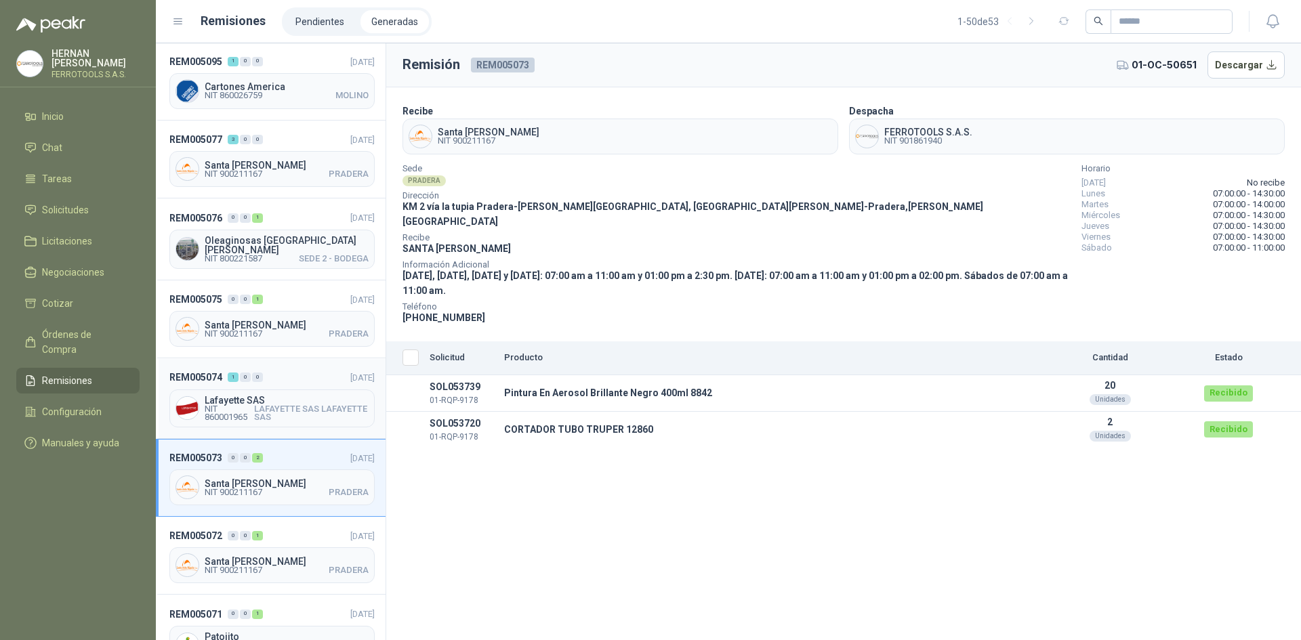
click at [311, 370] on header "REM005074 1 0 0 [DATE]" at bounding box center [271, 377] width 205 height 15
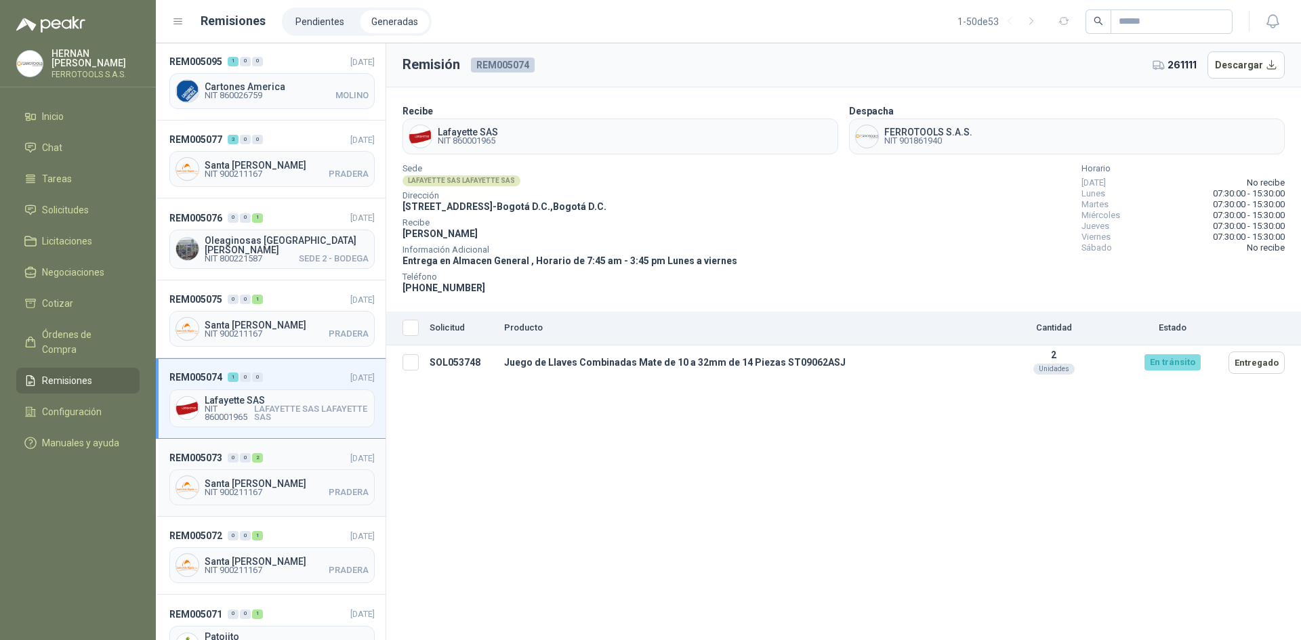
click at [304, 453] on header "REM005073 0 0 2 [DATE]" at bounding box center [271, 458] width 205 height 15
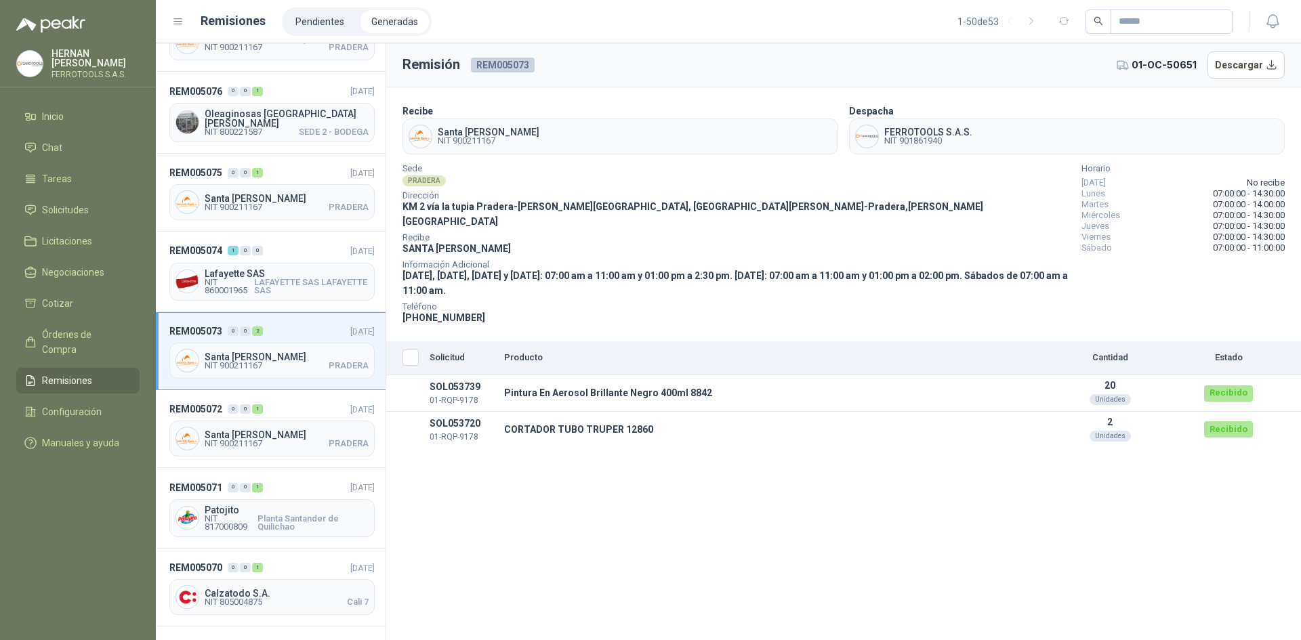
scroll to position [610, 0]
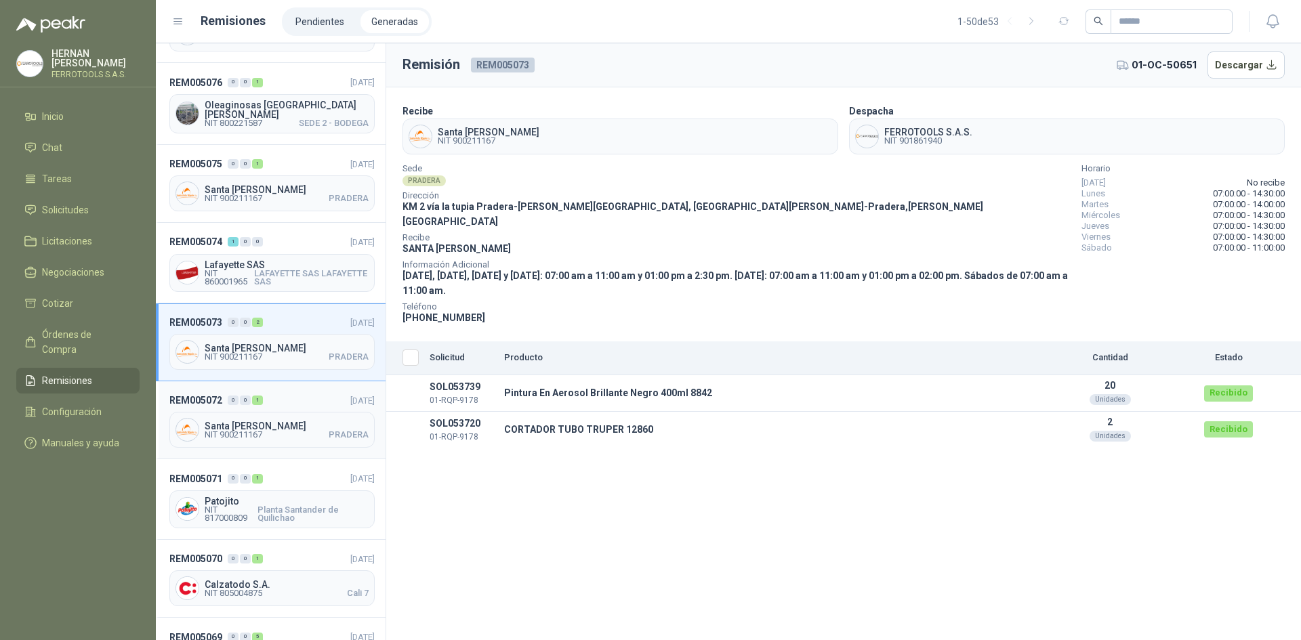
click at [312, 393] on header "REM005072 0 0 1 [DATE]" at bounding box center [271, 400] width 205 height 15
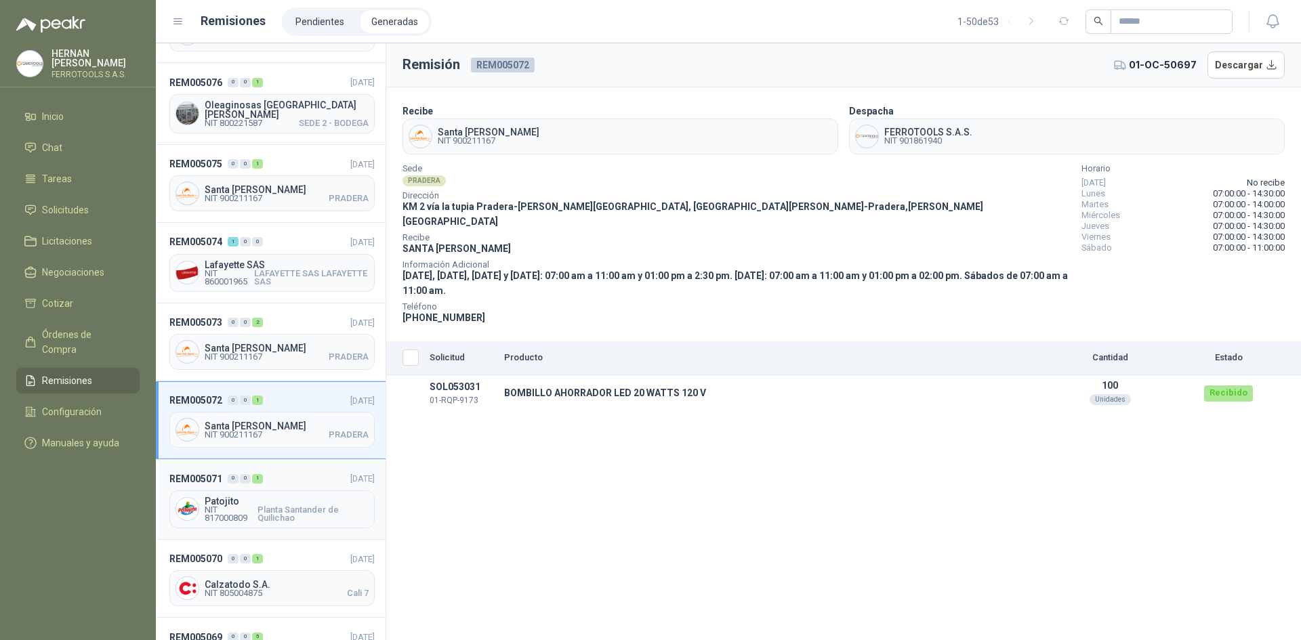
click at [297, 471] on header "REM005071 0 0 1 [DATE]" at bounding box center [271, 478] width 205 height 15
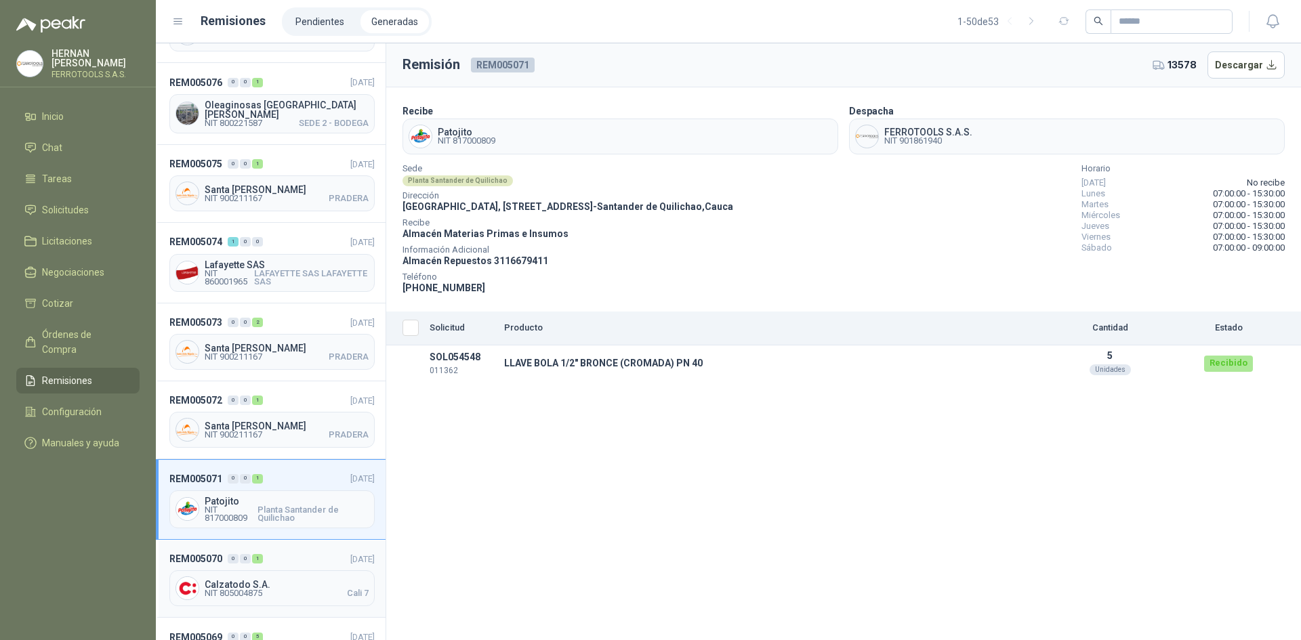
click at [299, 552] on header "REM005070 0 0 1 [DATE]" at bounding box center [271, 559] width 205 height 15
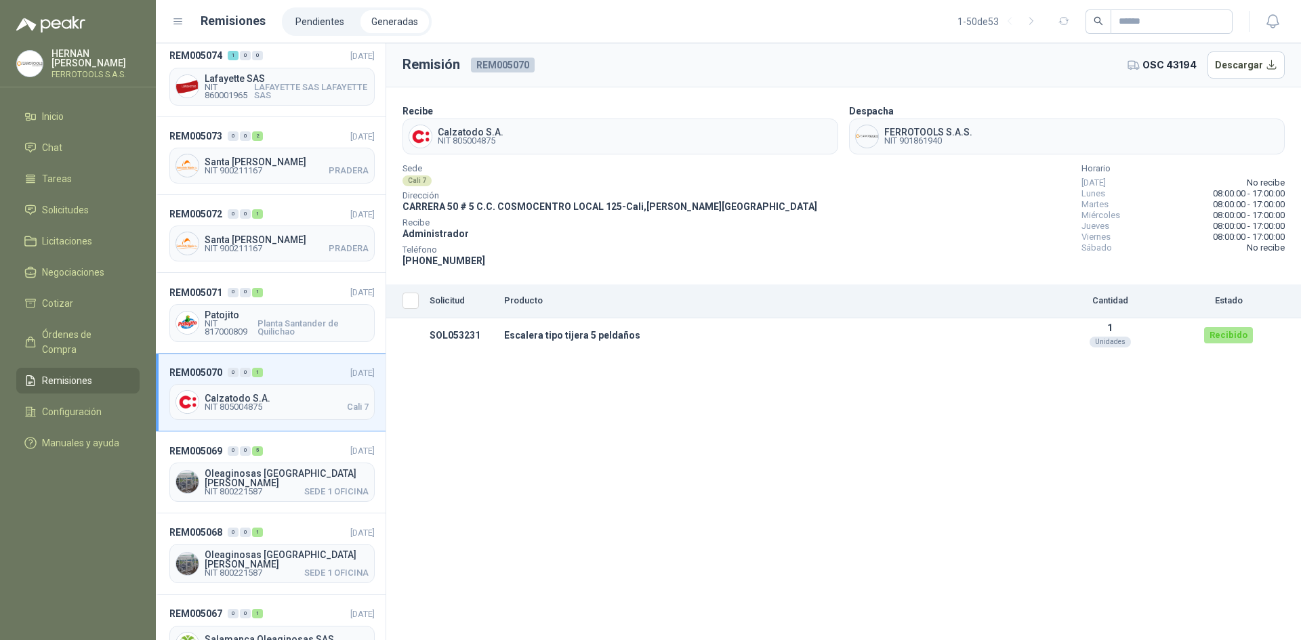
scroll to position [813, 0]
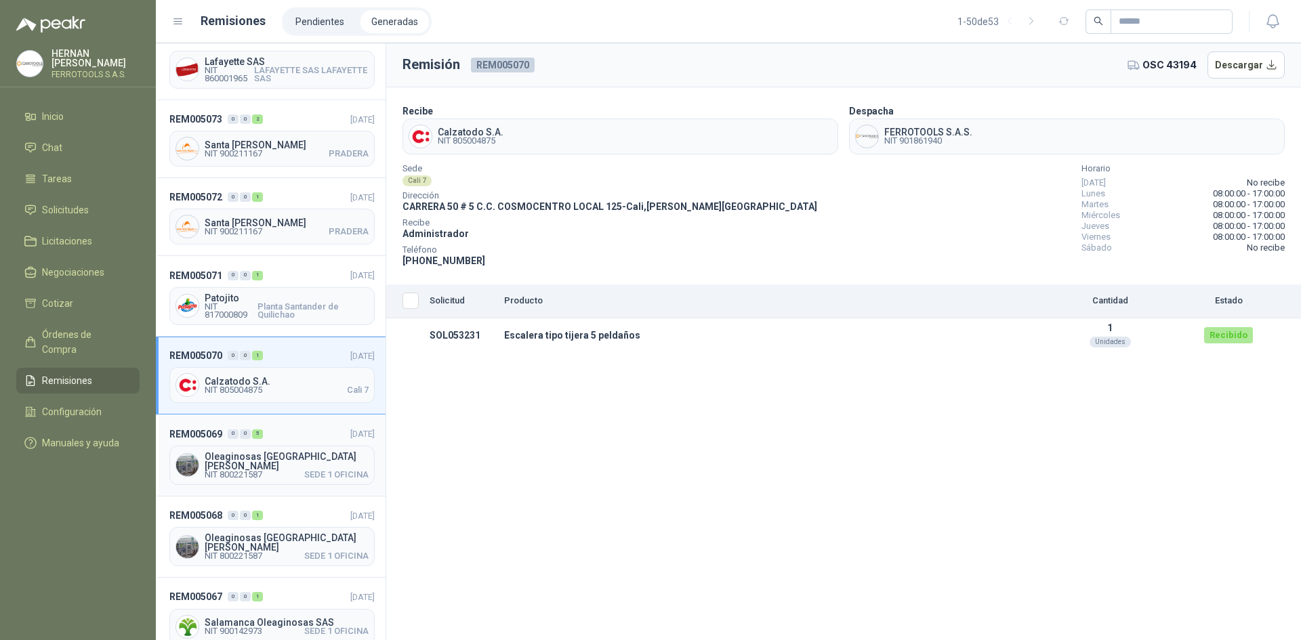
click at [314, 415] on div "REM005069 0 0 5 [DATE] Oleaginosas [GEOGRAPHIC_DATA][PERSON_NAME] NIT 800221587…" at bounding box center [271, 455] width 230 height 81
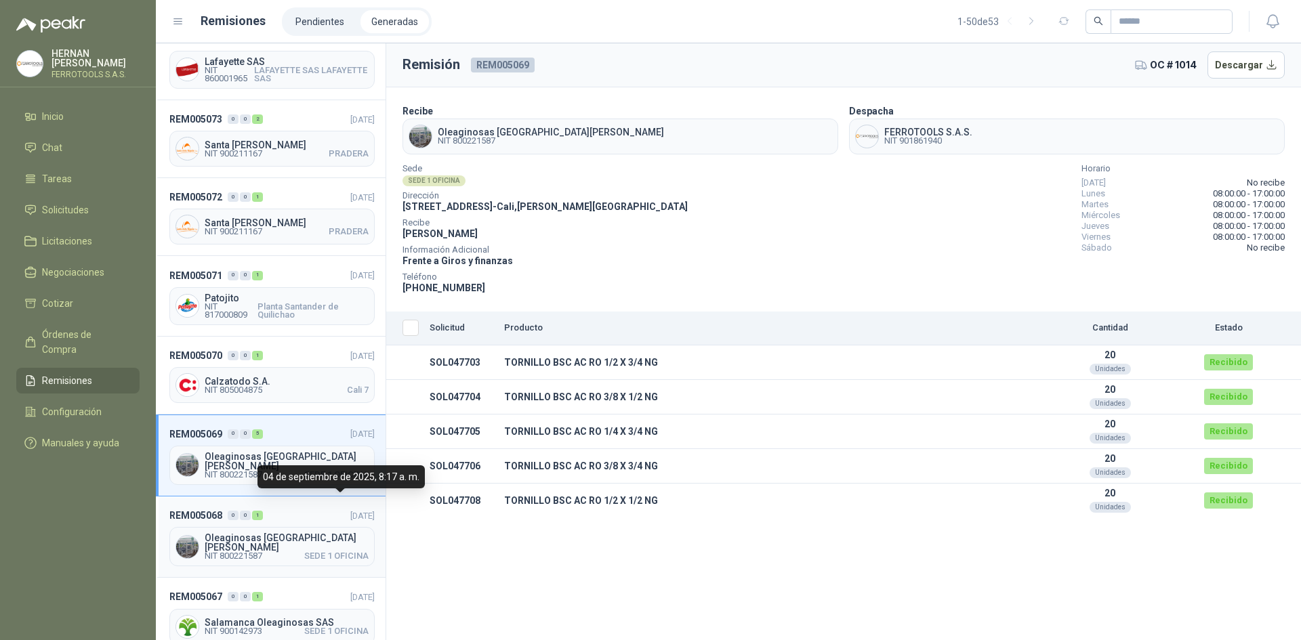
click at [350, 511] on span "[DATE]" at bounding box center [362, 516] width 24 height 10
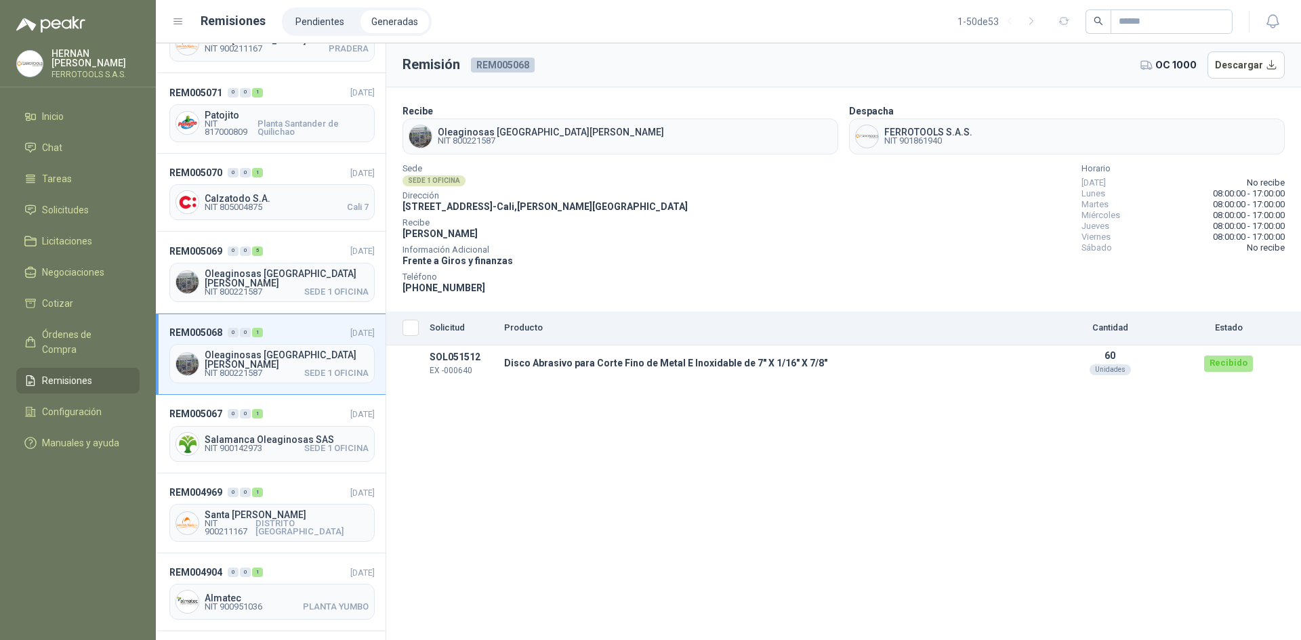
scroll to position [1016, 0]
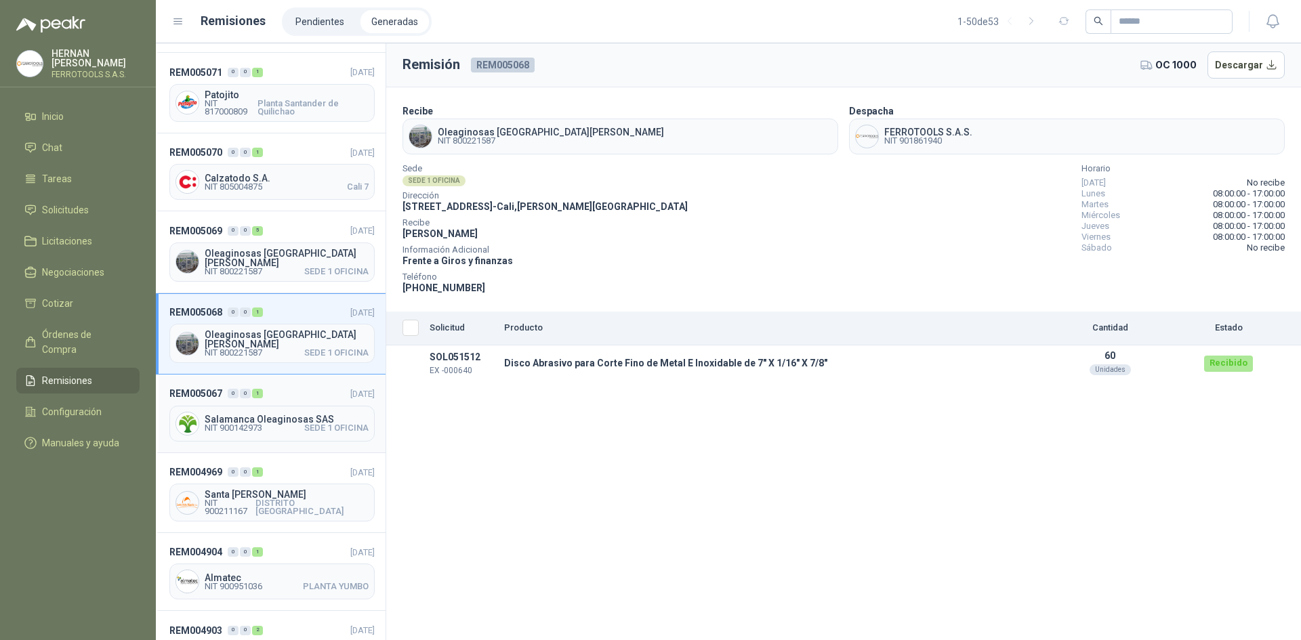
drag, startPoint x: 296, startPoint y: 365, endPoint x: 294, endPoint y: 375, distance: 9.7
click at [295, 375] on div "REM005067 0 0 1 [DATE] Salamanca Oleaginosas SAS NIT 900142973 SEDE 1 OFICINA" at bounding box center [271, 414] width 230 height 78
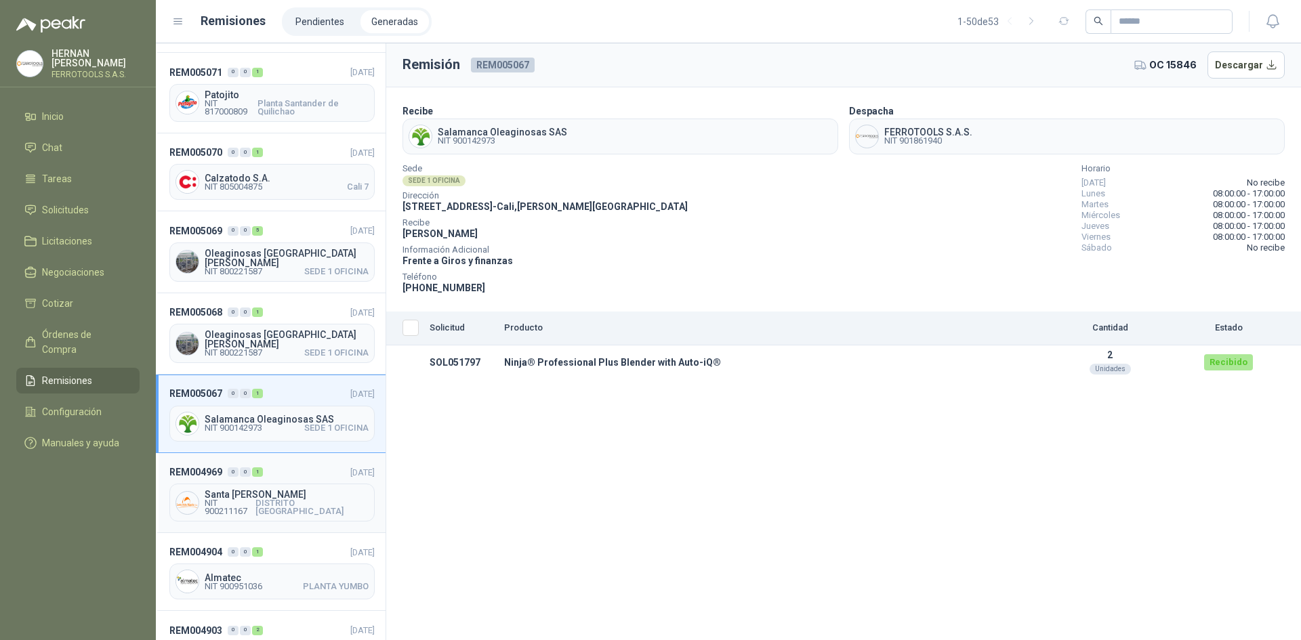
click at [289, 465] on header "REM004969 0 0 1 [DATE]" at bounding box center [271, 472] width 205 height 15
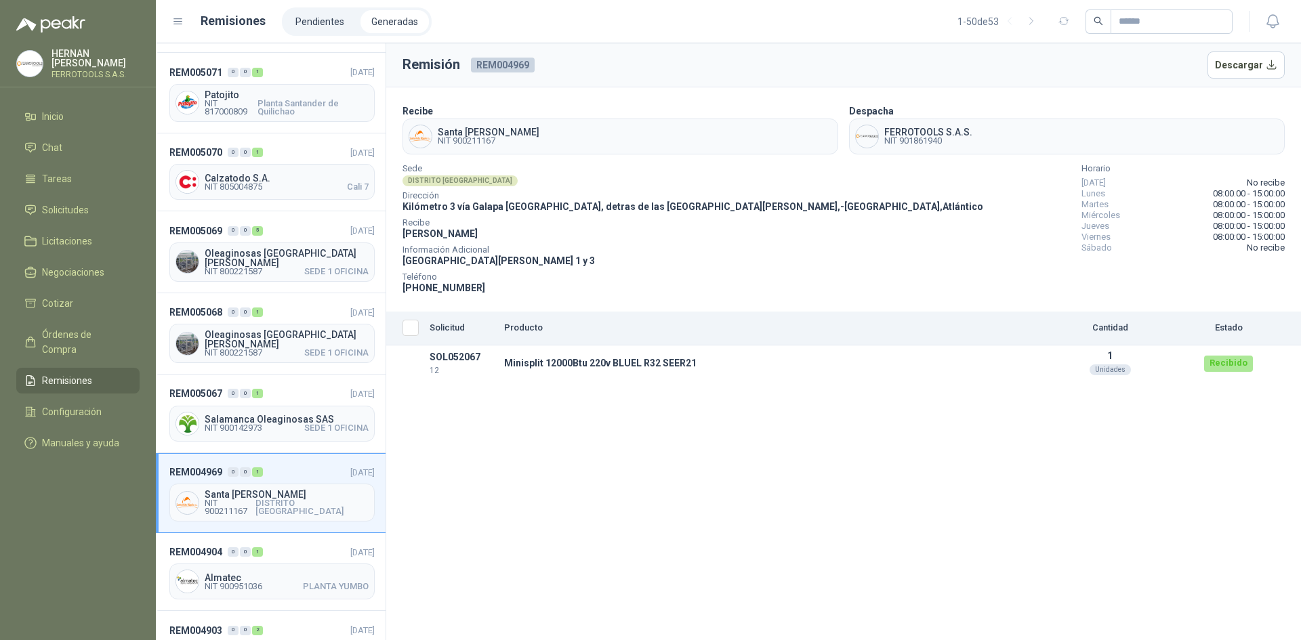
scroll to position [1152, 0]
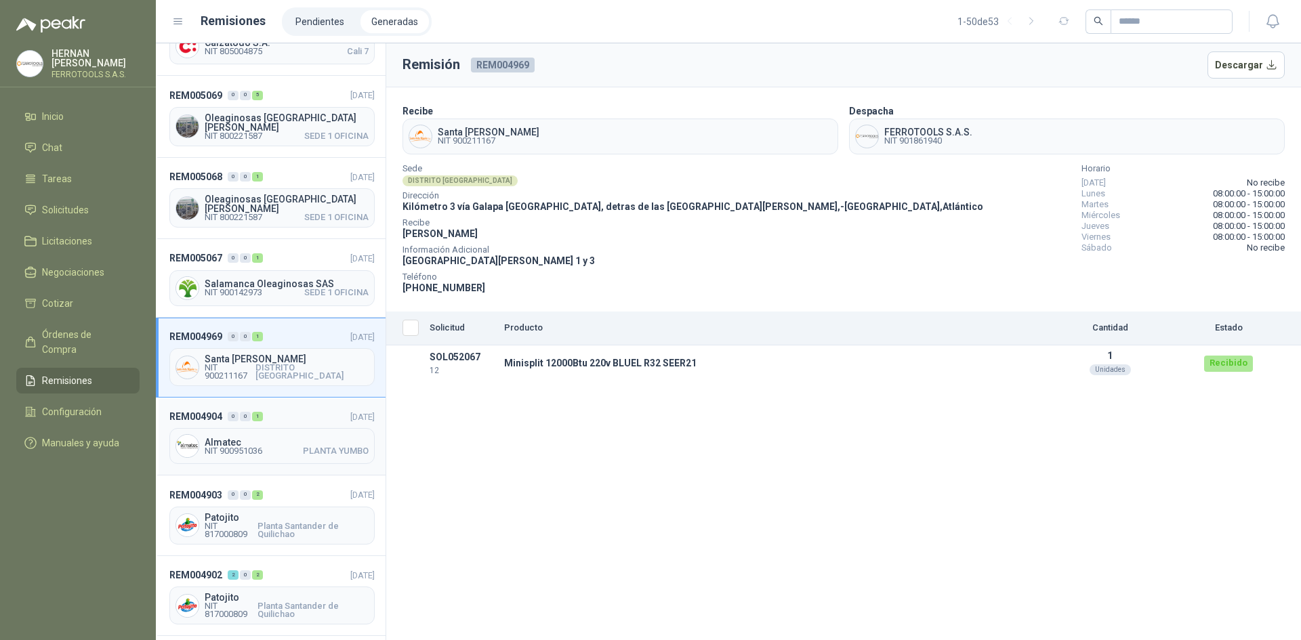
click at [293, 409] on header "REM004904 0 0 1 [DATE]" at bounding box center [271, 416] width 205 height 15
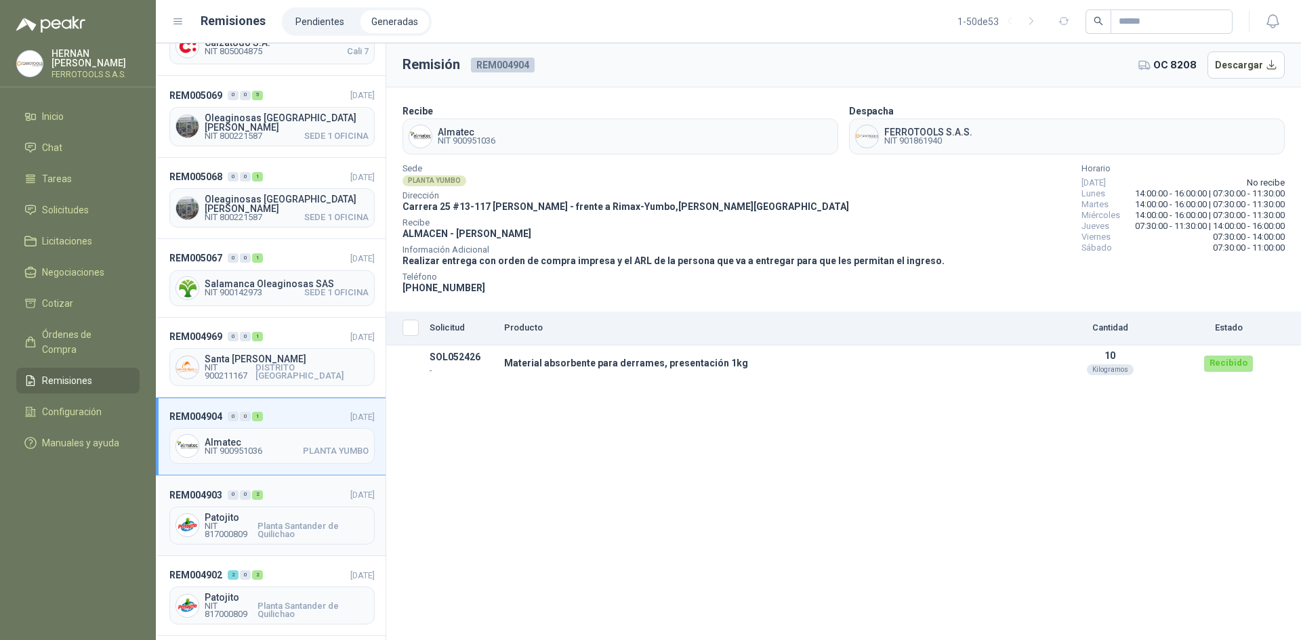
click at [292, 487] on header "REM004903 0 0 2 [DATE]" at bounding box center [271, 494] width 205 height 15
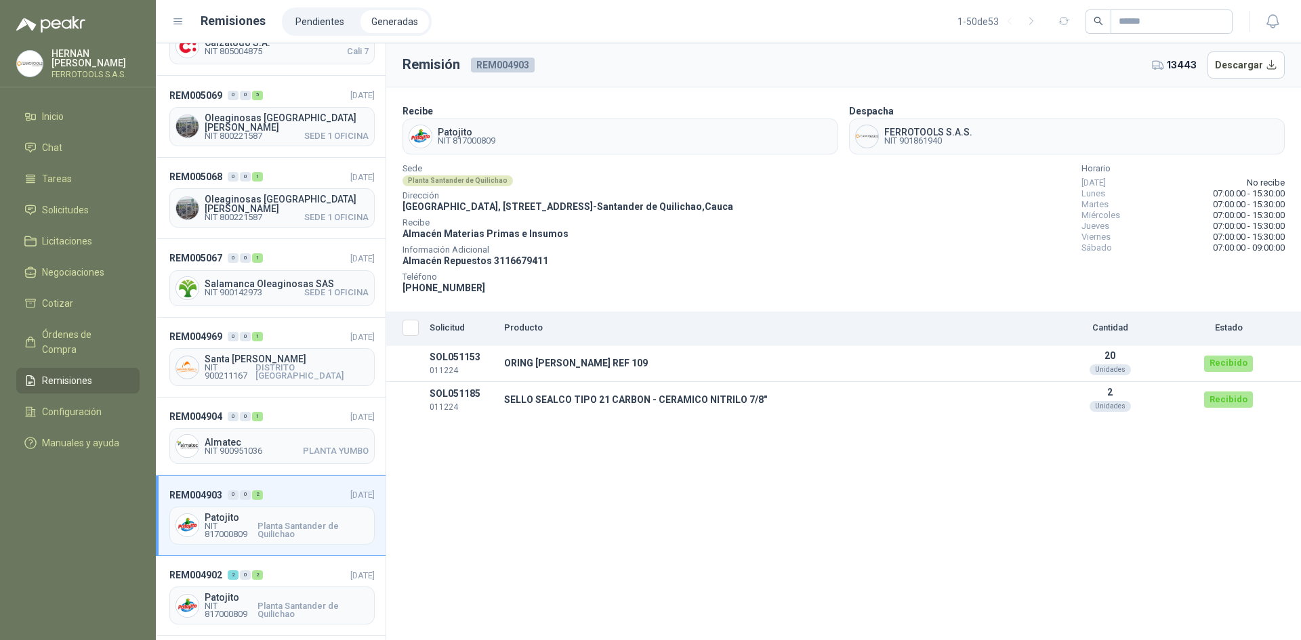
scroll to position [1287, 0]
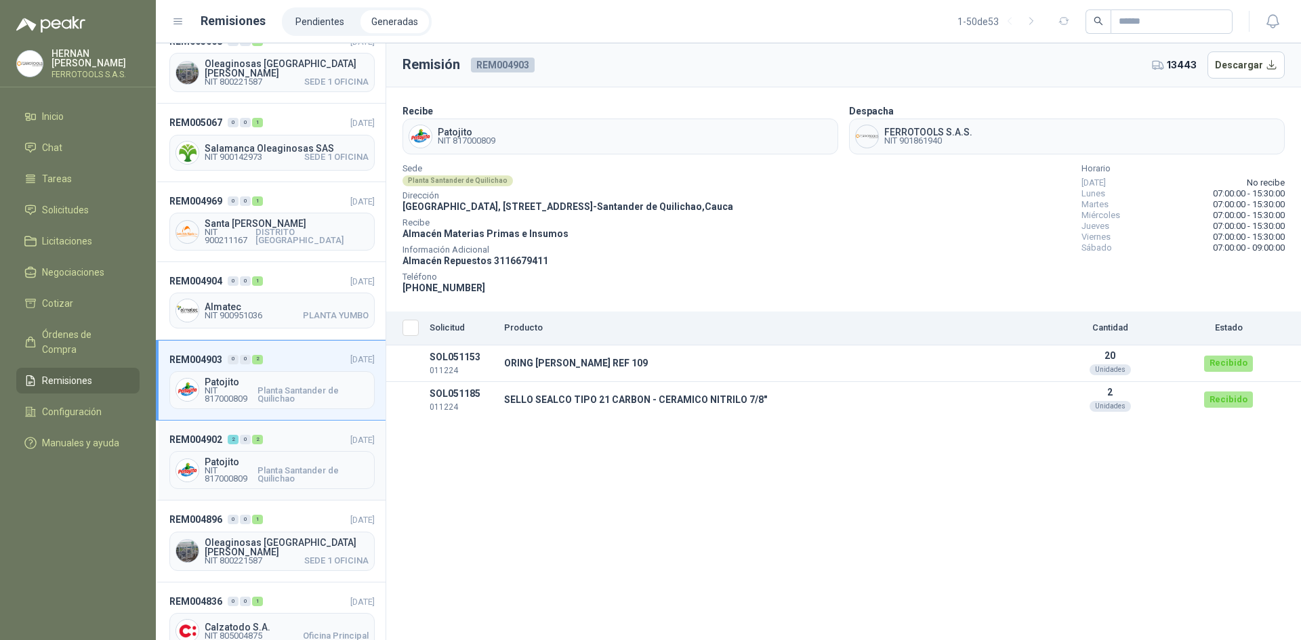
click at [298, 432] on header "REM004902 2 0 2 [DATE]" at bounding box center [271, 439] width 205 height 15
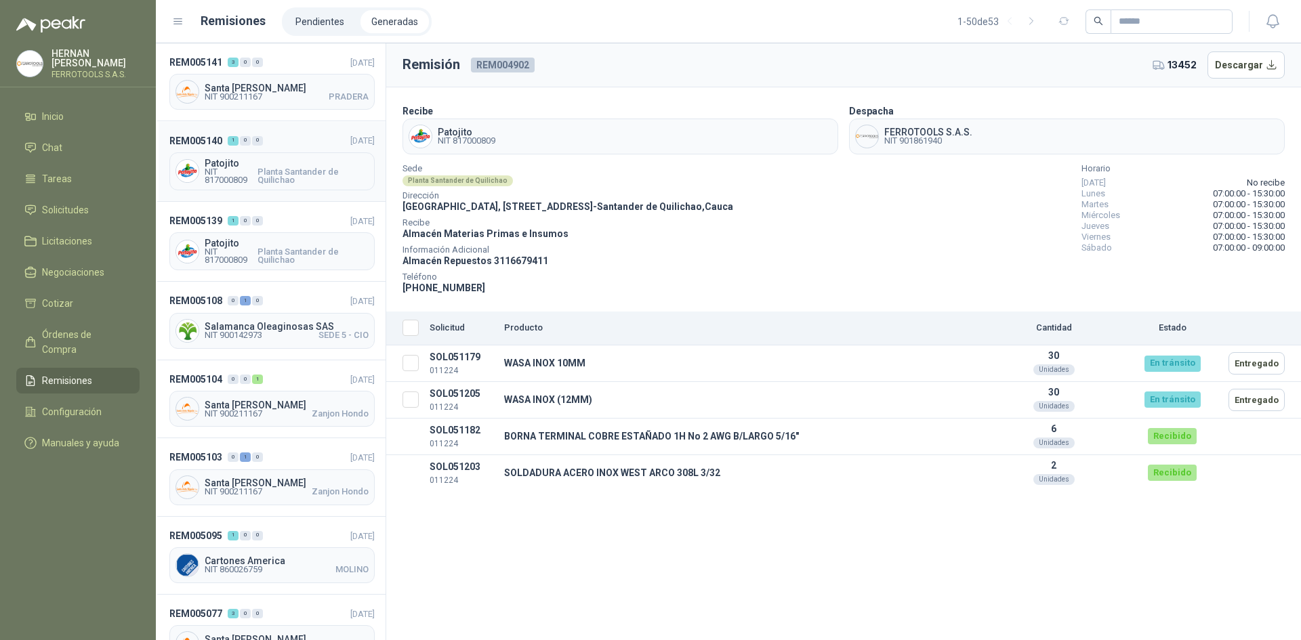
click at [281, 140] on header "REM005140 1 0 0 [DATE]" at bounding box center [271, 140] width 205 height 15
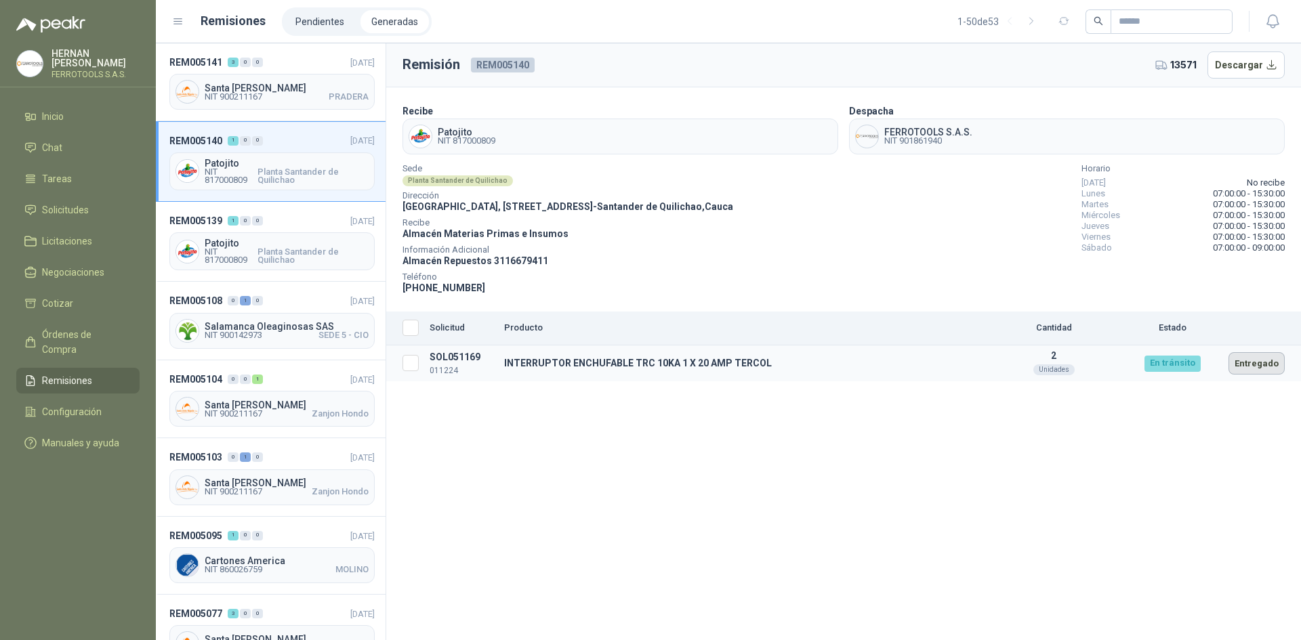
click at [1249, 366] on button "Entregado" at bounding box center [1257, 363] width 56 height 22
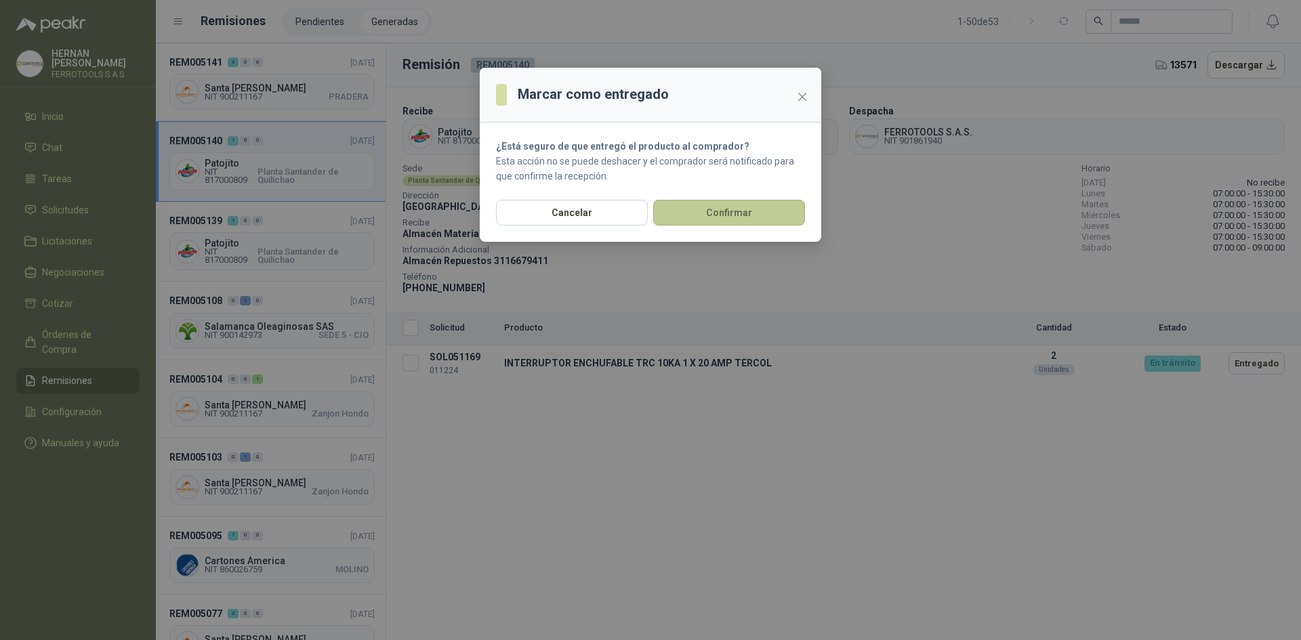
click at [685, 223] on button "Confirmar" at bounding box center [729, 213] width 152 height 26
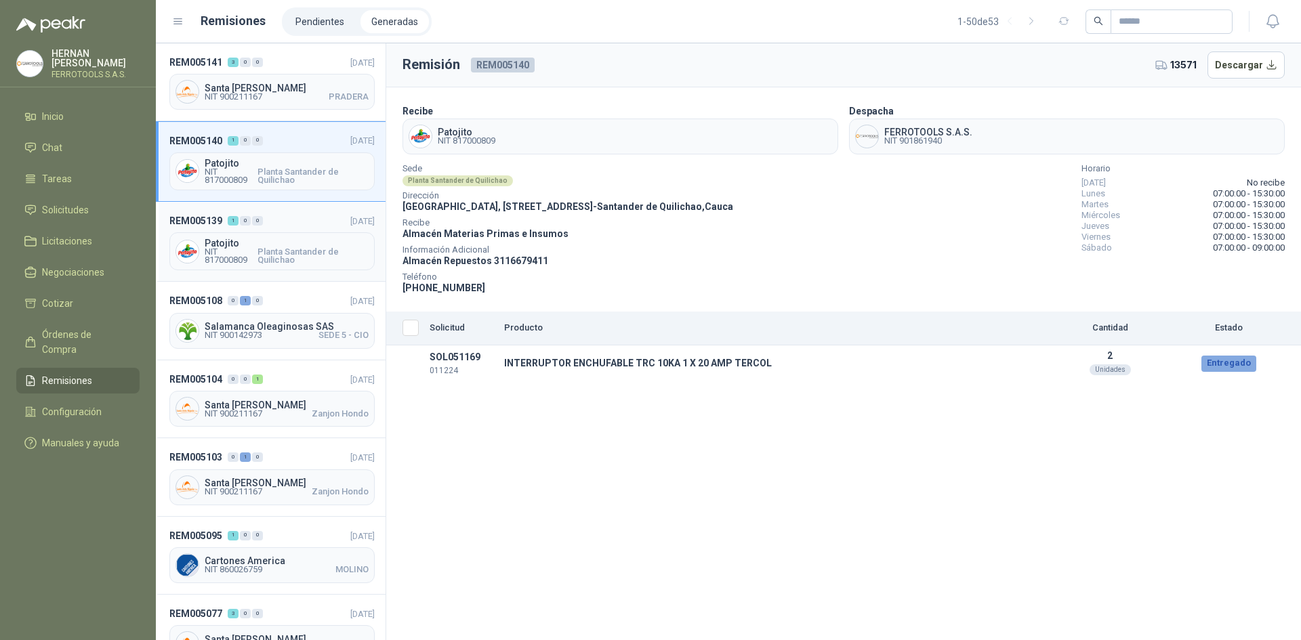
click at [303, 202] on div "REM005139 1 0 0 [DATE] Patojito NIT 817000809 Planta Santander de Quilichao" at bounding box center [271, 242] width 230 height 80
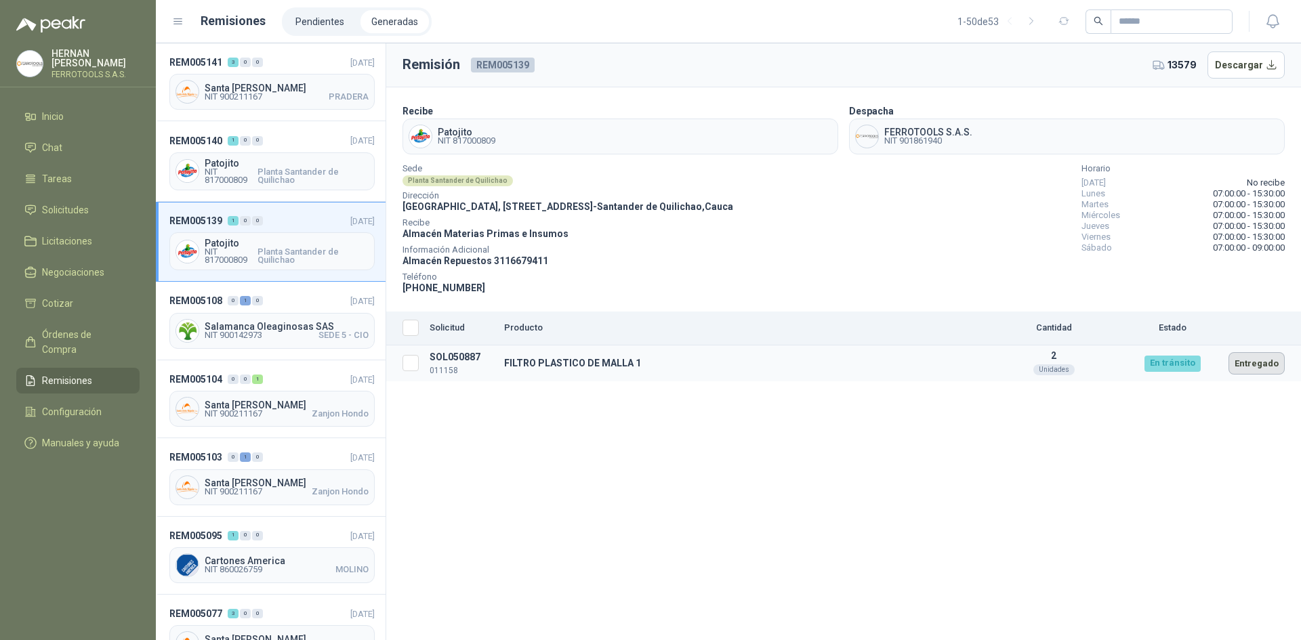
click at [1274, 363] on button "Entregado" at bounding box center [1257, 363] width 56 height 22
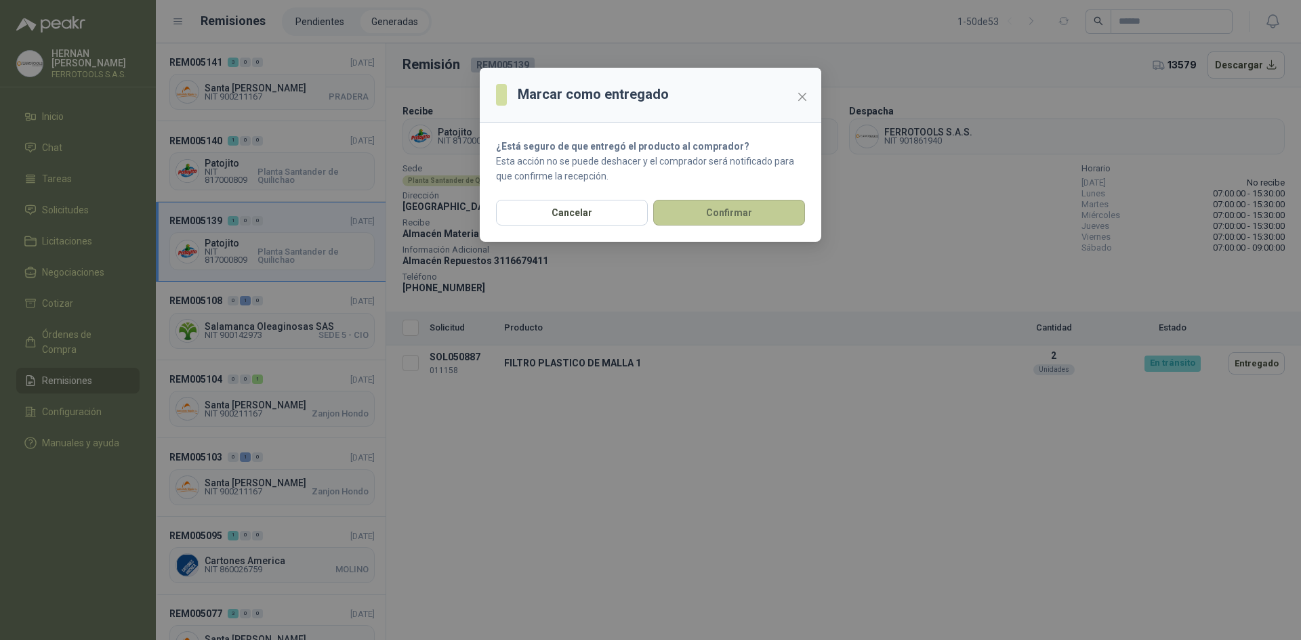
click at [754, 221] on button "Confirmar" at bounding box center [729, 213] width 152 height 26
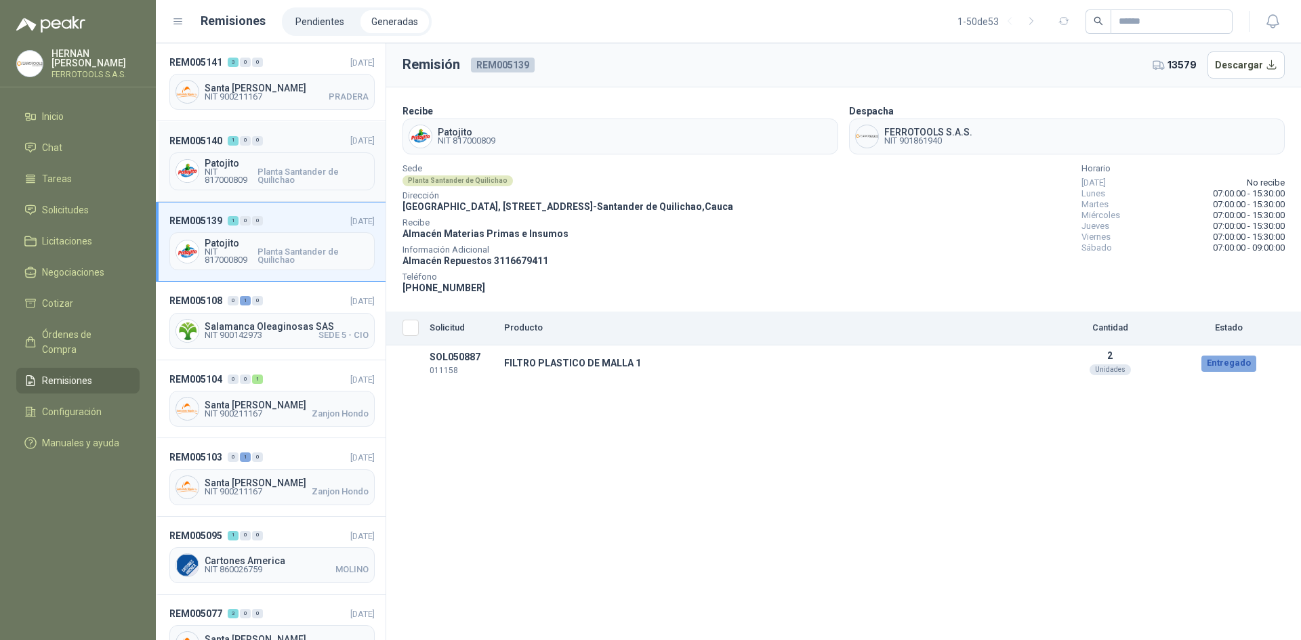
click at [300, 140] on header "REM005140 1 0 0 [DATE]" at bounding box center [271, 140] width 205 height 15
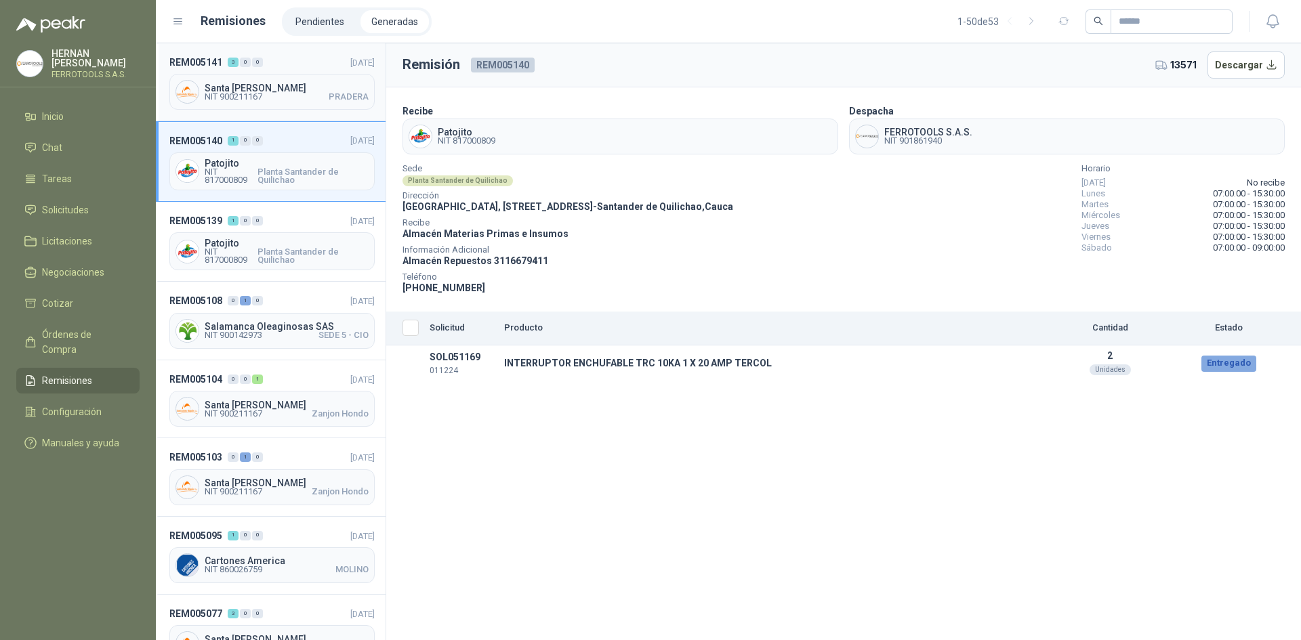
click at [300, 59] on header "REM005141 3 0 0 [DATE]" at bounding box center [271, 62] width 205 height 15
